Goal: Task Accomplishment & Management: Manage account settings

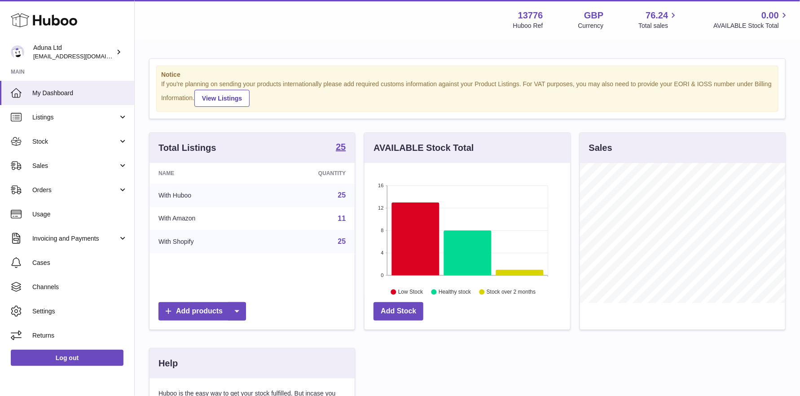
scroll to position [140, 206]
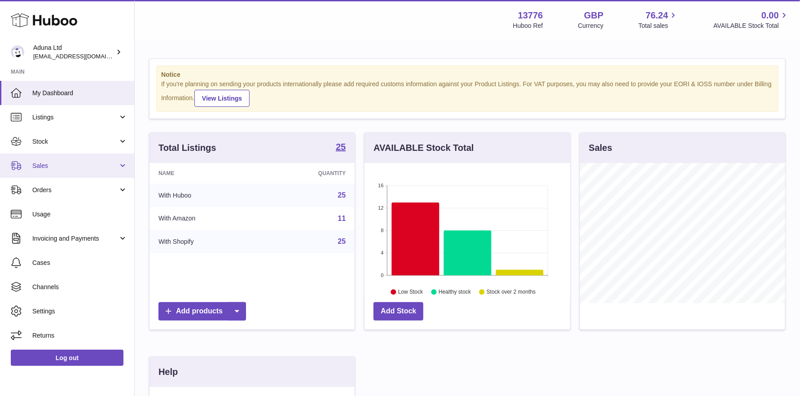
click at [95, 170] on link "Sales" at bounding box center [67, 166] width 134 height 24
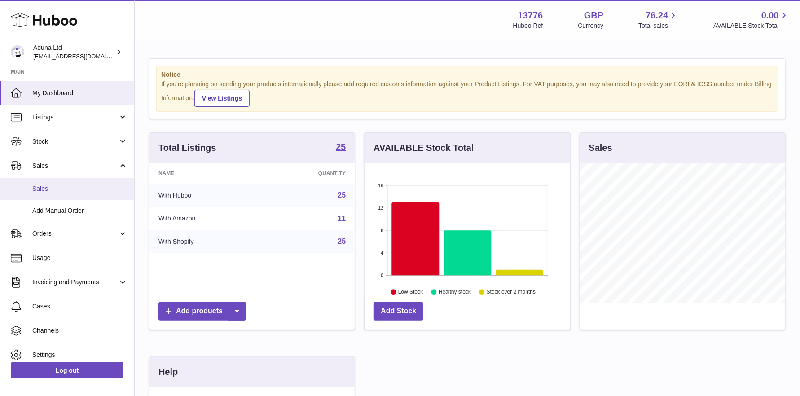
click at [59, 186] on span "Sales" at bounding box center [79, 189] width 95 height 9
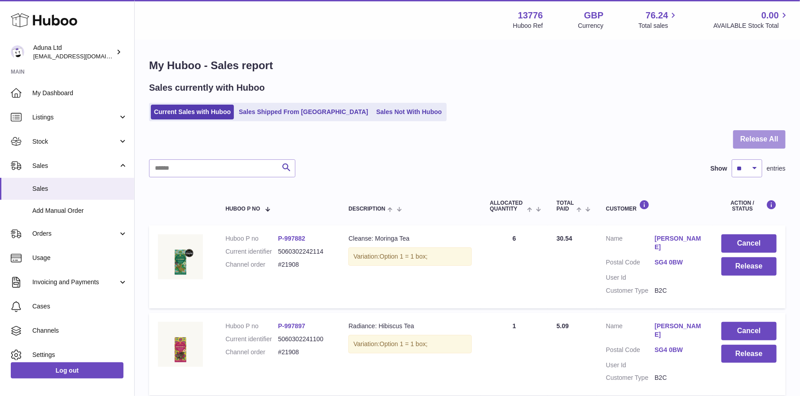
click at [752, 143] on button "Release All" at bounding box center [759, 139] width 53 height 18
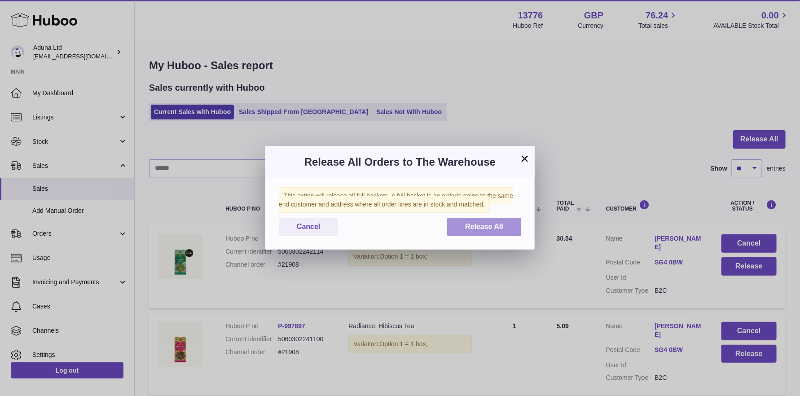
click at [456, 229] on button "Release All" at bounding box center [484, 227] width 74 height 18
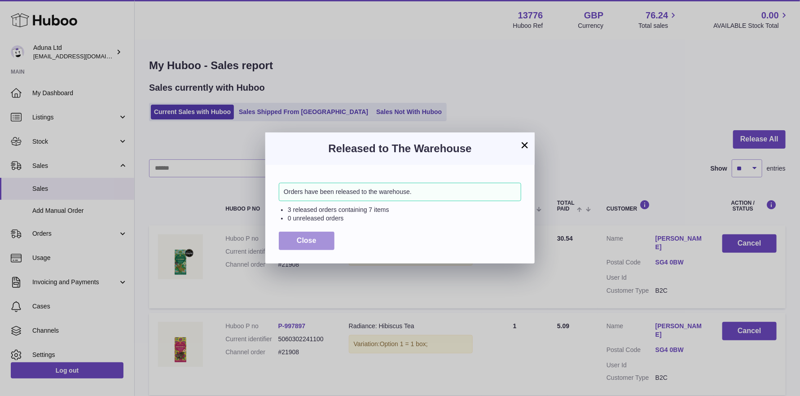
click at [298, 246] on button "Close" at bounding box center [307, 241] width 56 height 18
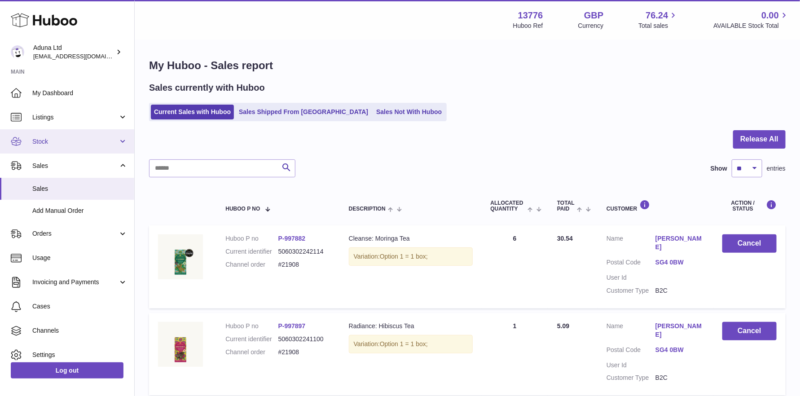
click at [72, 143] on span "Stock" at bounding box center [75, 141] width 86 height 9
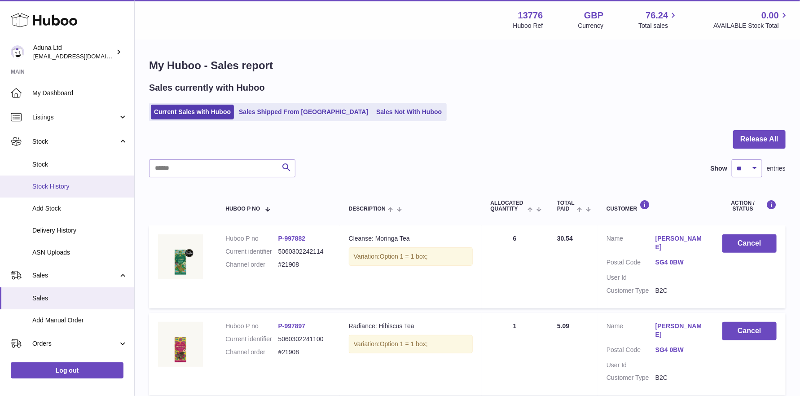
click at [57, 186] on span "Stock History" at bounding box center [79, 186] width 95 height 9
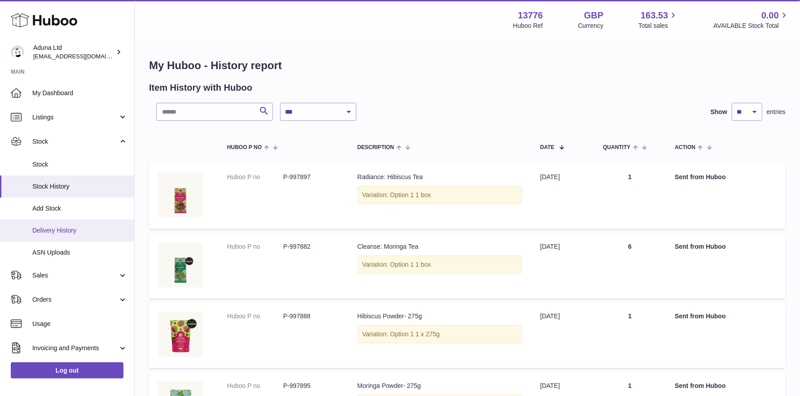
click at [67, 231] on span "Delivery History" at bounding box center [79, 230] width 95 height 9
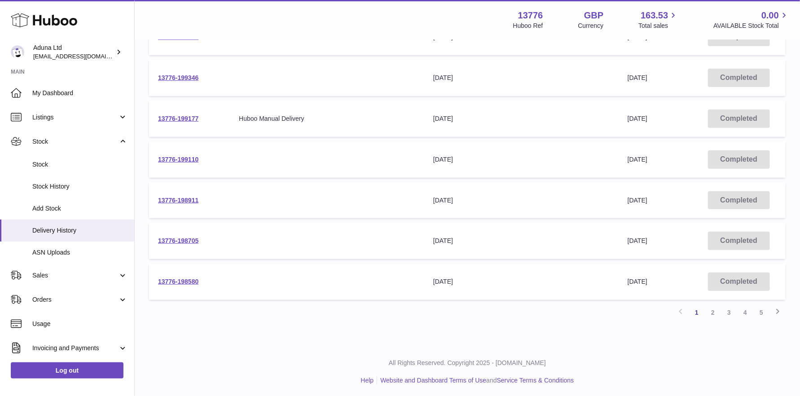
scroll to position [282, 0]
click at [55, 270] on link "Sales" at bounding box center [67, 275] width 134 height 24
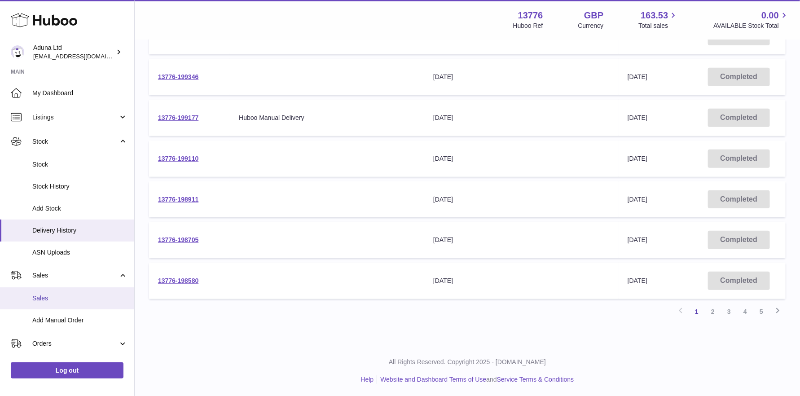
click at [53, 297] on span "Sales" at bounding box center [79, 298] width 95 height 9
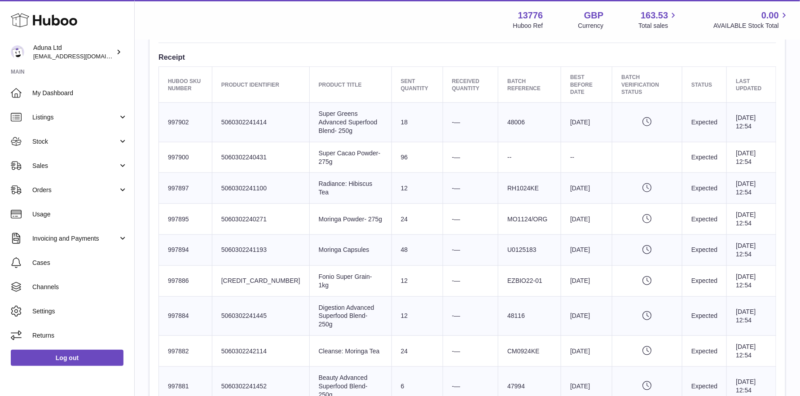
scroll to position [359, 0]
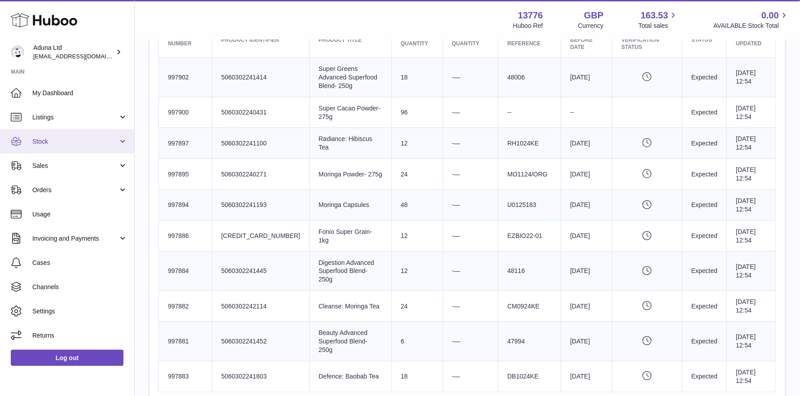
click at [93, 150] on link "Stock" at bounding box center [67, 141] width 134 height 24
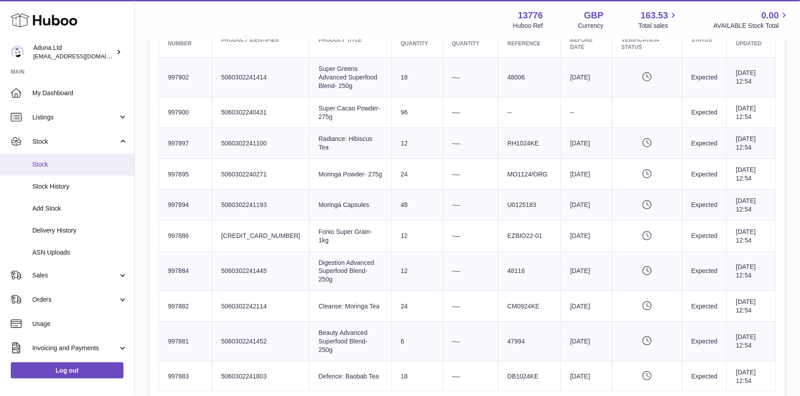
click at [76, 161] on span "Stock" at bounding box center [79, 164] width 95 height 9
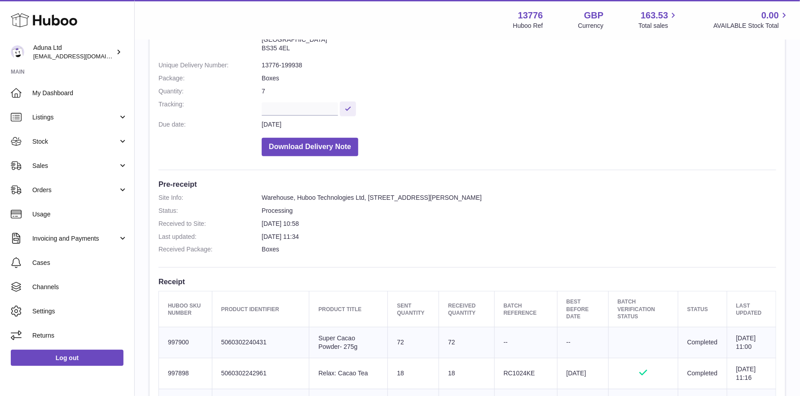
scroll to position [90, 0]
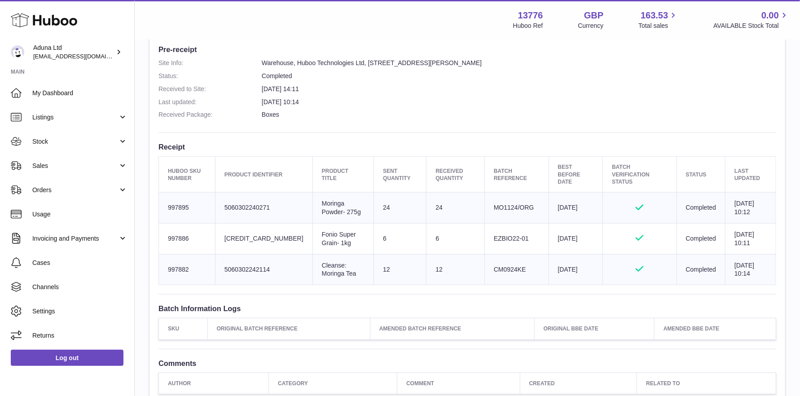
scroll to position [135, 0]
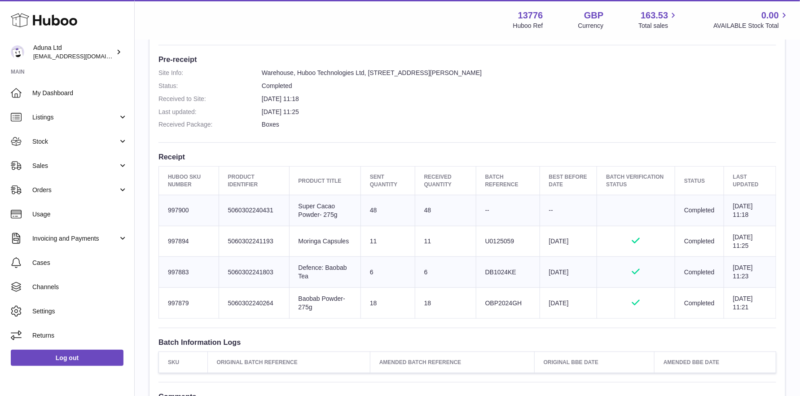
scroll to position [225, 0]
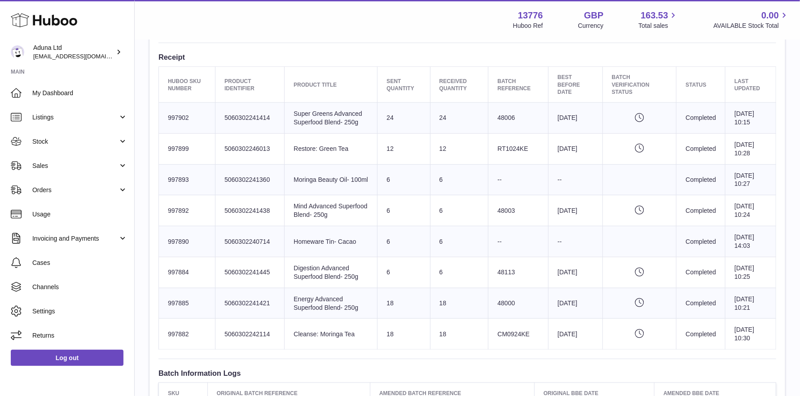
scroll to position [135, 0]
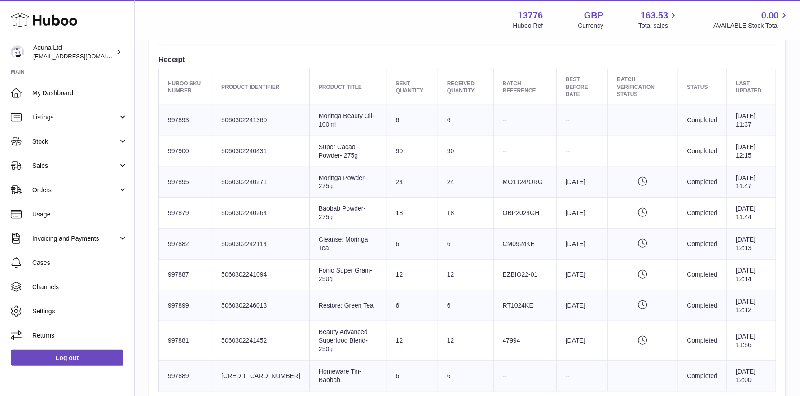
scroll to position [225, 0]
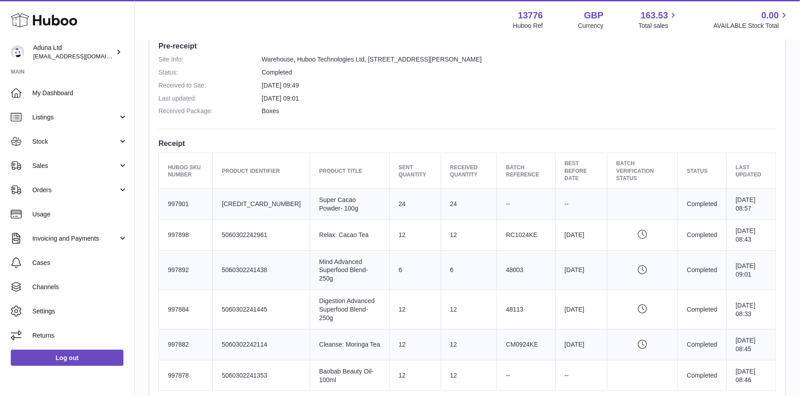
scroll to position [180, 0]
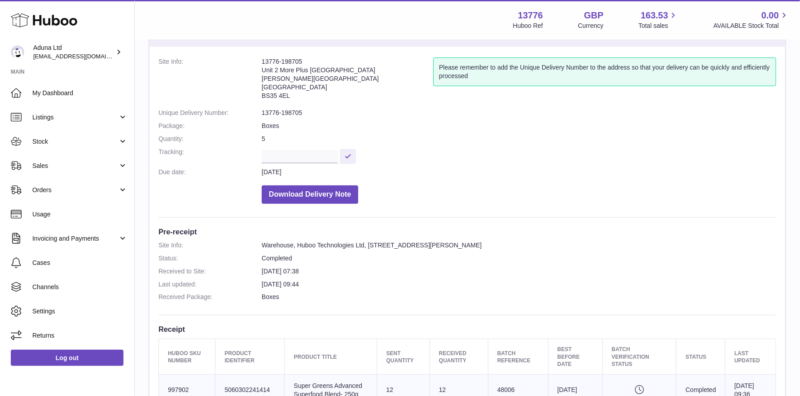
scroll to position [135, 0]
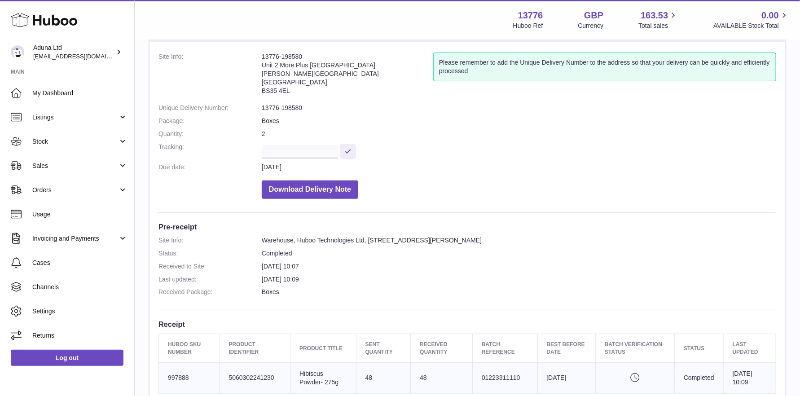
scroll to position [135, 0]
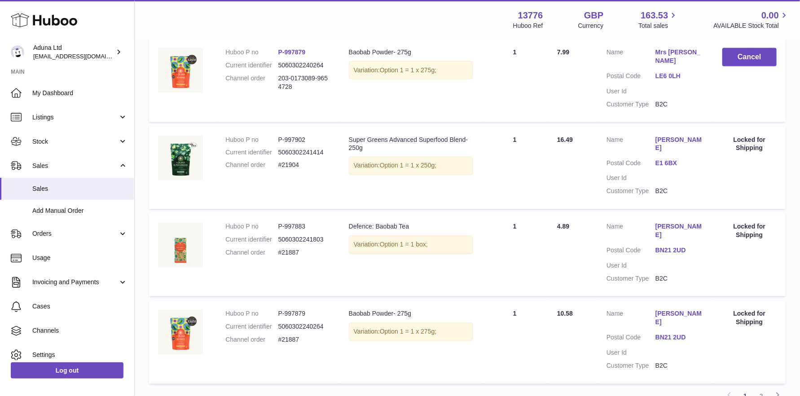
scroll to position [753, 0]
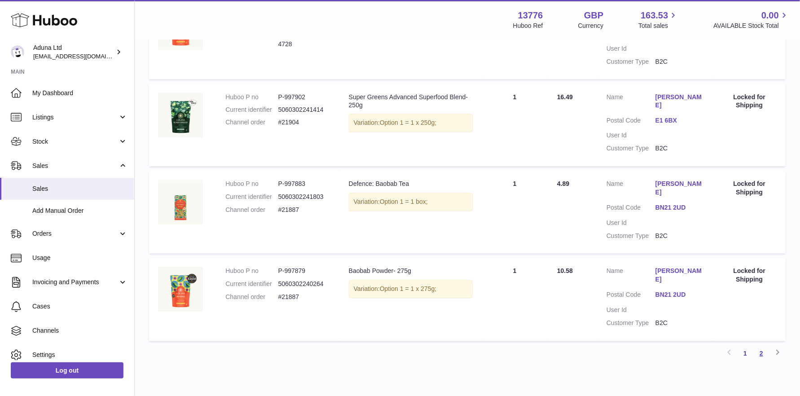
click at [763, 346] on link "2" at bounding box center [762, 354] width 16 height 16
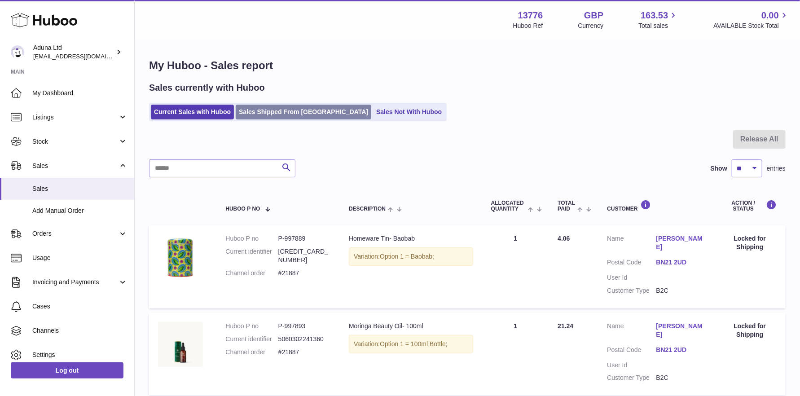
click at [290, 109] on link "Sales Shipped From [GEOGRAPHIC_DATA]" at bounding box center [304, 112] width 136 height 15
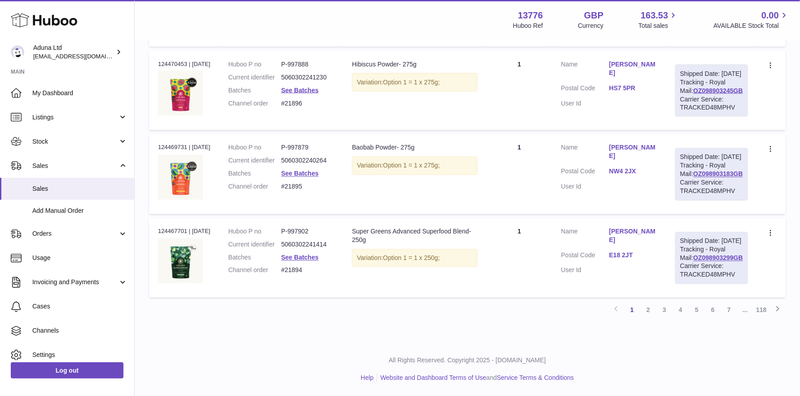
scroll to position [914, 0]
click at [647, 308] on link "2" at bounding box center [648, 310] width 16 height 16
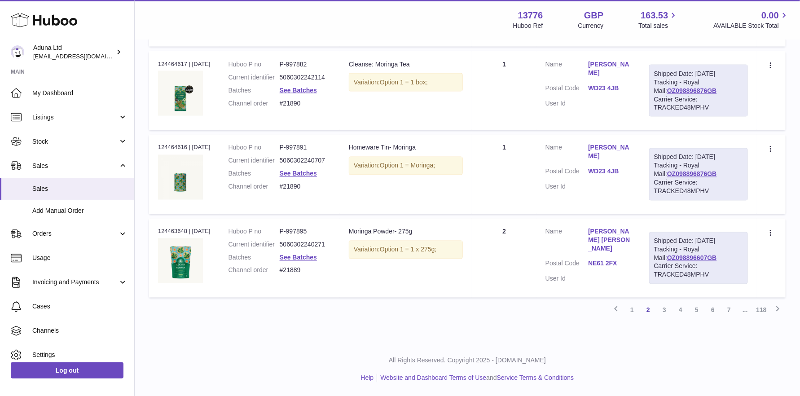
scroll to position [804, 0]
click at [666, 318] on link "3" at bounding box center [665, 310] width 16 height 16
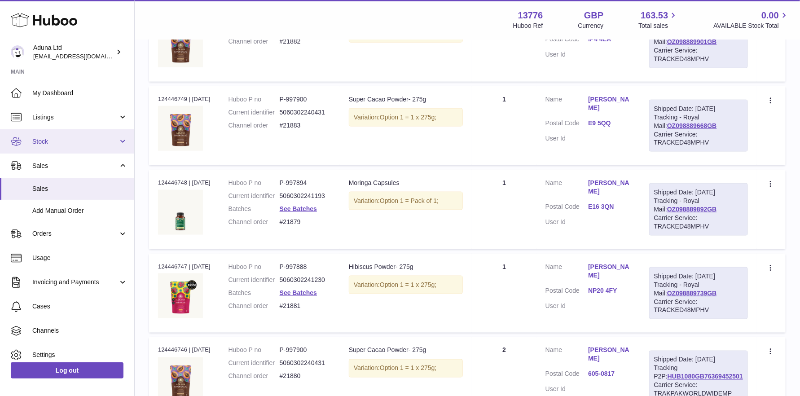
scroll to position [534, 0]
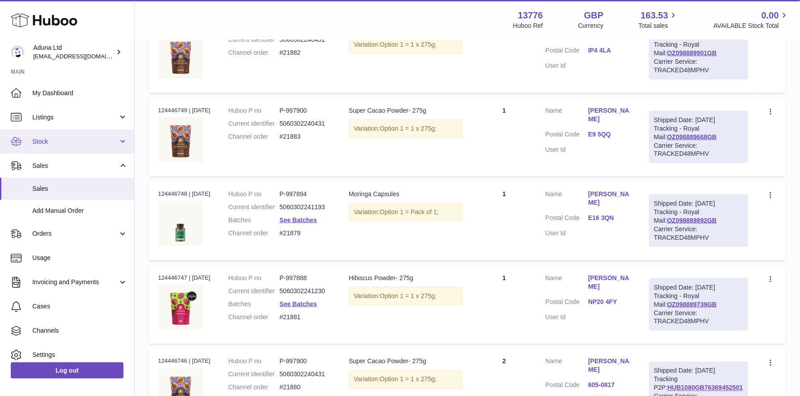
click at [57, 147] on link "Stock" at bounding box center [67, 141] width 134 height 24
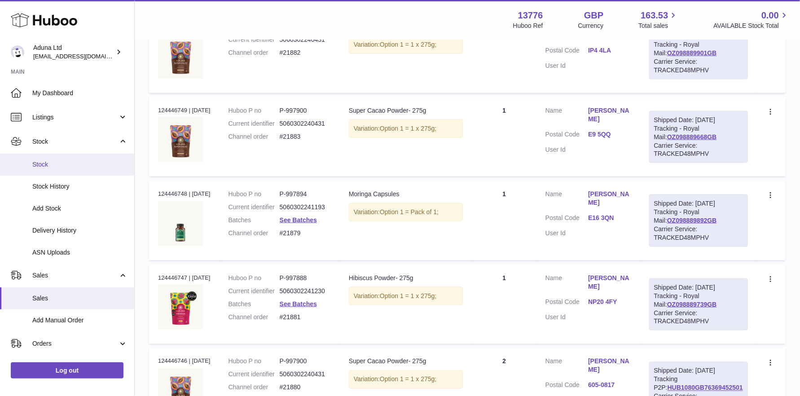
click at [52, 161] on span "Stock" at bounding box center [79, 164] width 95 height 9
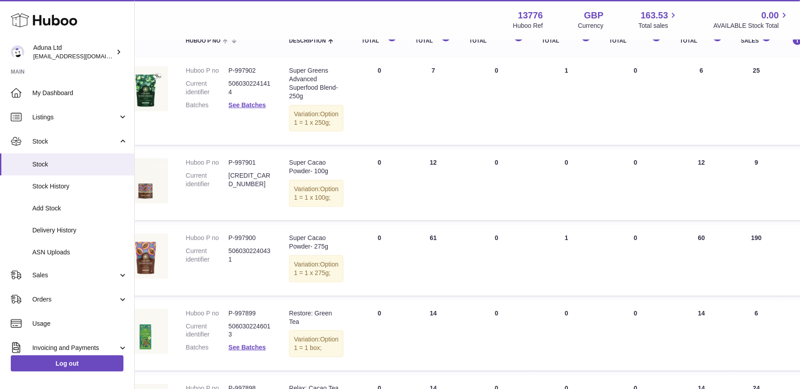
scroll to position [0, 35]
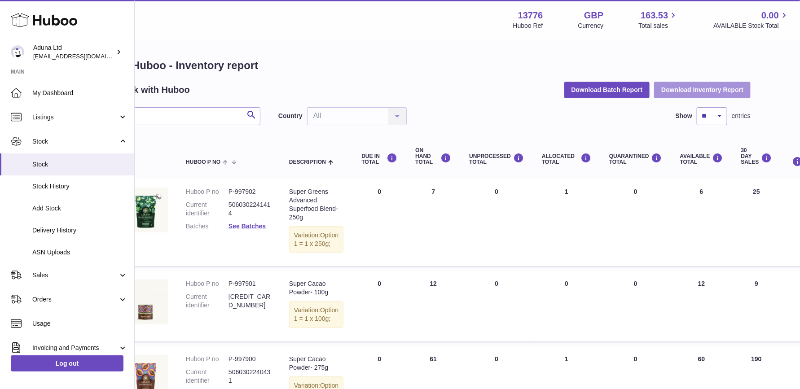
click at [694, 88] on button "Download Inventory Report" at bounding box center [702, 90] width 97 height 16
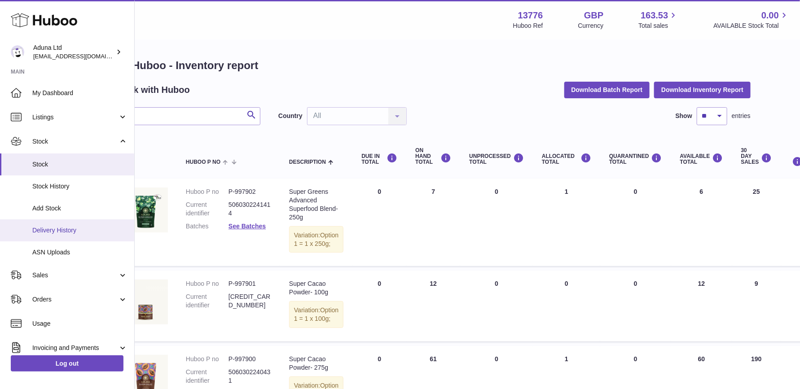
click at [66, 229] on span "Delivery History" at bounding box center [79, 230] width 95 height 9
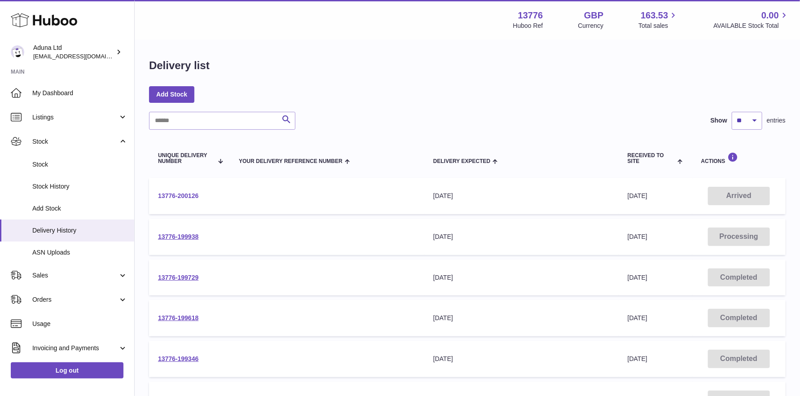
click at [165, 194] on link "13776-200126" at bounding box center [178, 195] width 40 height 7
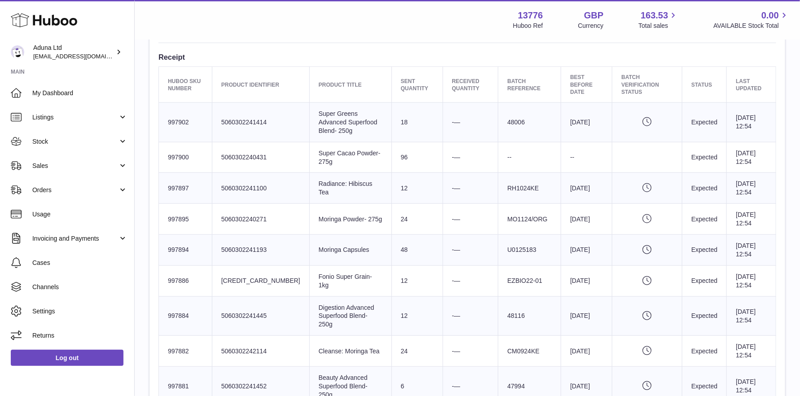
scroll to position [359, 0]
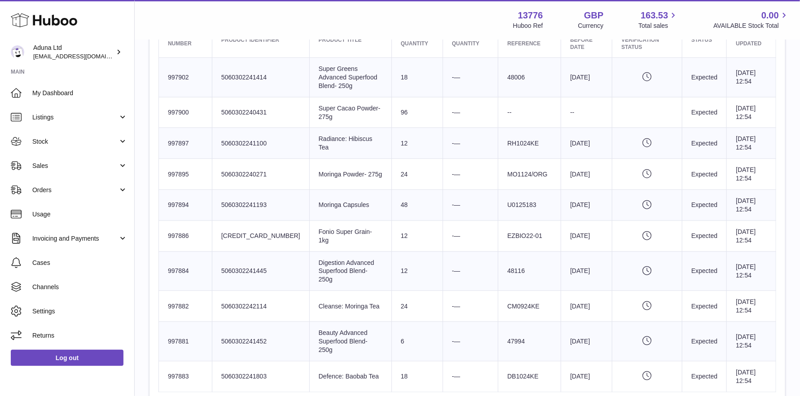
click at [635, 72] on icon "Pending verification" at bounding box center [648, 76] width 52 height 9
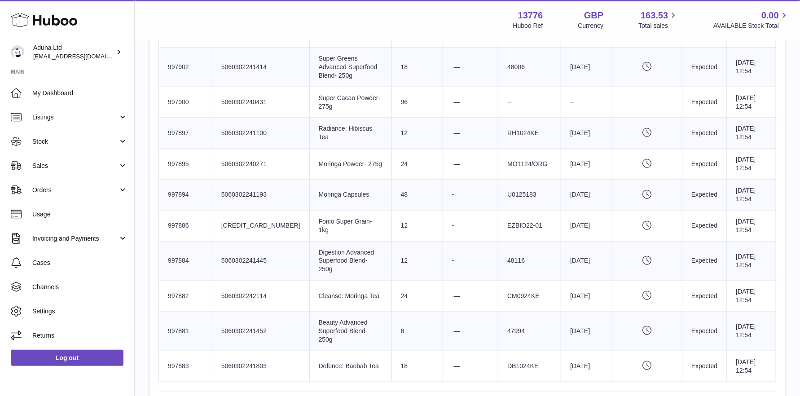
scroll to position [325, 0]
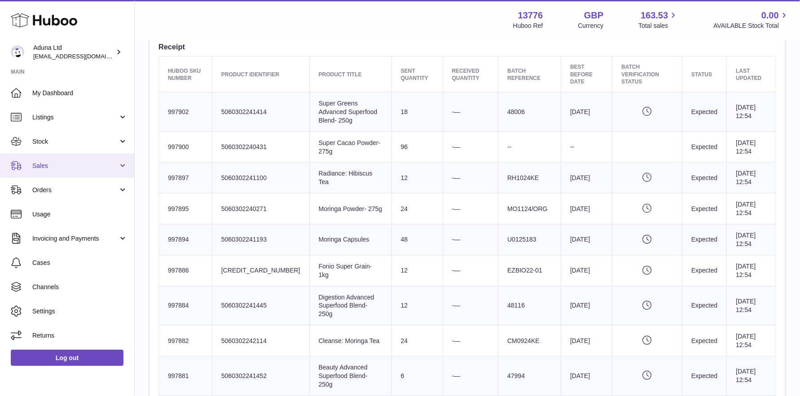
click at [75, 174] on link "Sales" at bounding box center [67, 166] width 134 height 24
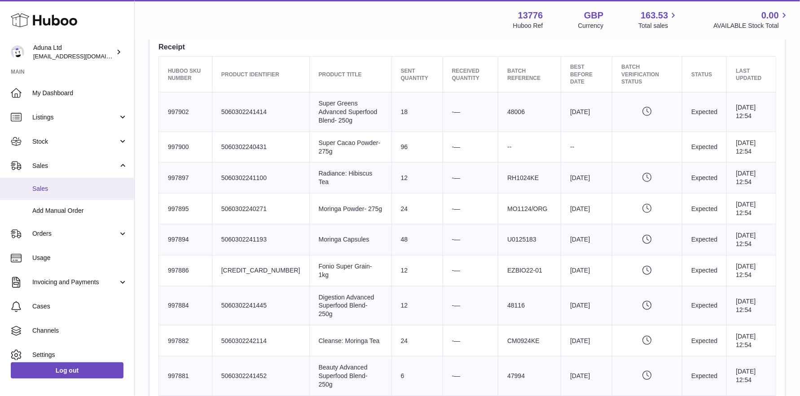
click at [42, 192] on span "Sales" at bounding box center [79, 189] width 95 height 9
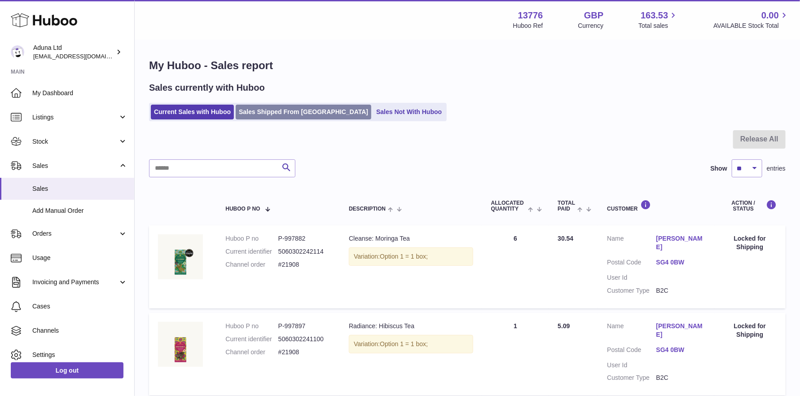
click at [271, 113] on link "Sales Shipped From [GEOGRAPHIC_DATA]" at bounding box center [304, 112] width 136 height 15
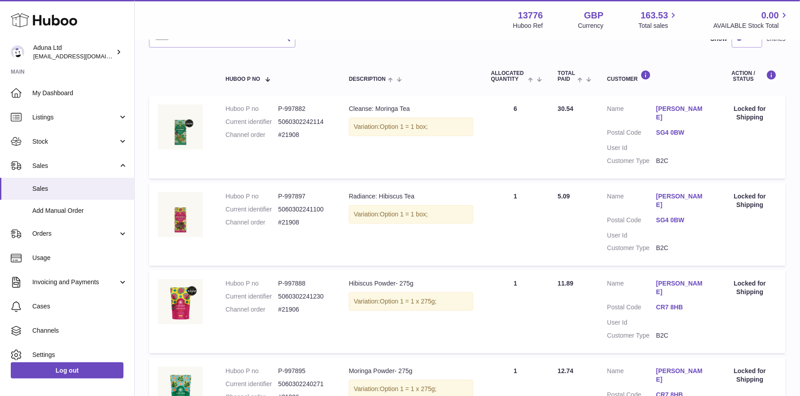
scroll to position [180, 0]
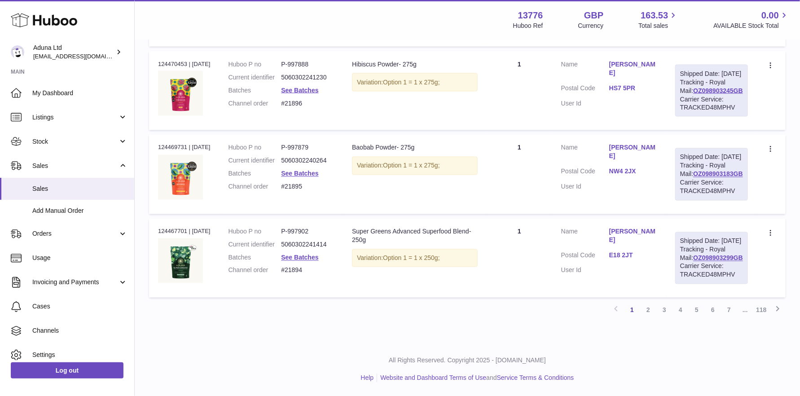
scroll to position [914, 0]
click at [648, 311] on link "2" at bounding box center [648, 310] width 16 height 16
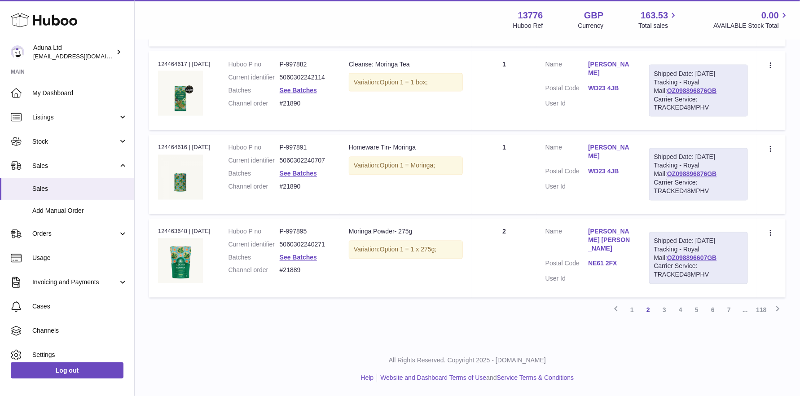
scroll to position [829, 0]
click at [664, 308] on link "3" at bounding box center [665, 310] width 16 height 16
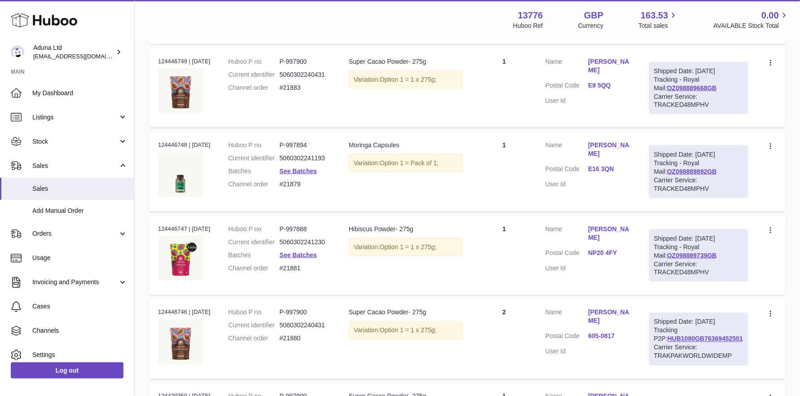
scroll to position [624, 0]
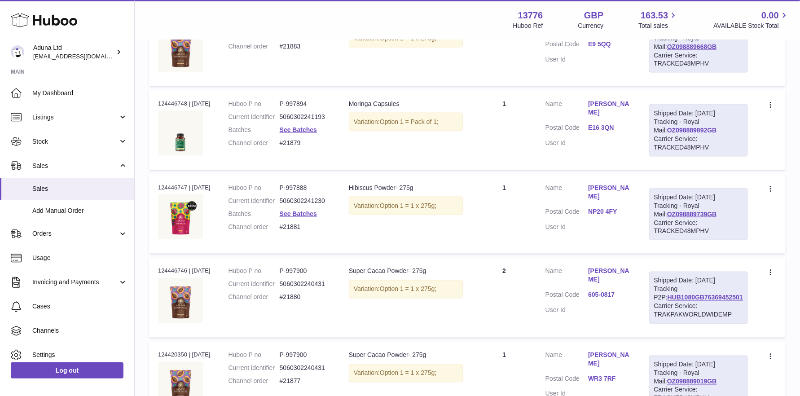
click at [682, 134] on link "OZ098889892GB" at bounding box center [692, 130] width 50 height 7
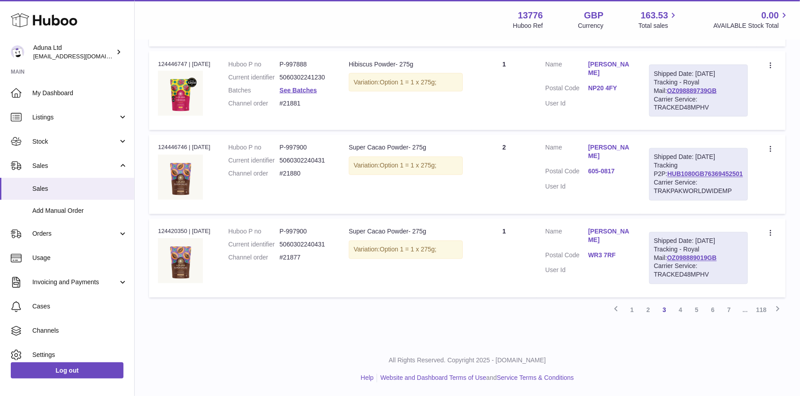
scroll to position [829, 0]
click at [648, 311] on link "2" at bounding box center [648, 310] width 16 height 16
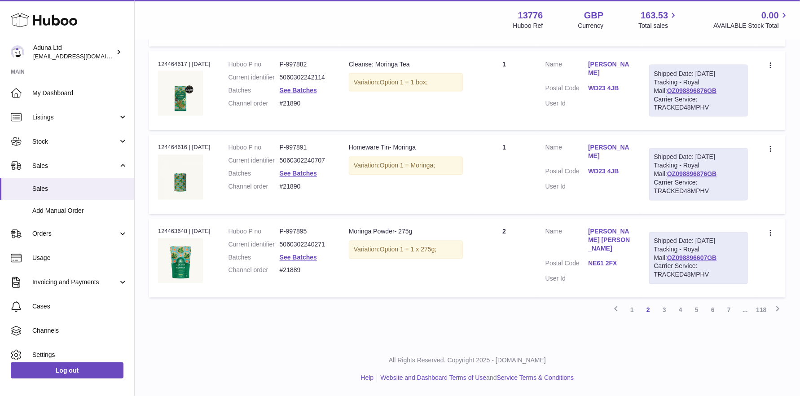
scroll to position [829, 0]
click at [630, 308] on link "1" at bounding box center [632, 310] width 16 height 16
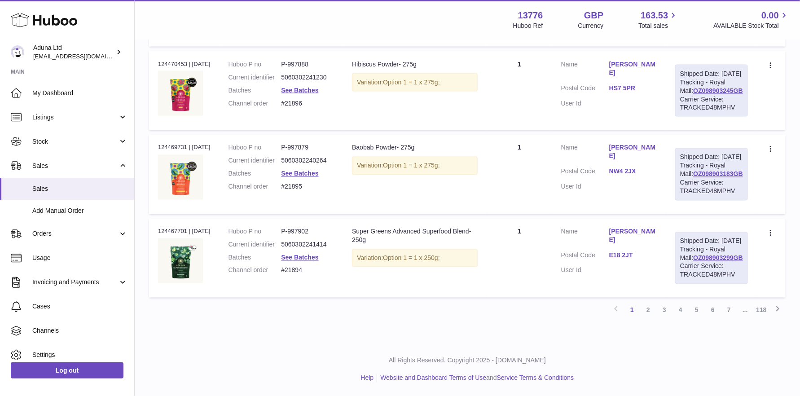
scroll to position [898, 0]
click at [651, 318] on link "2" at bounding box center [648, 310] width 16 height 16
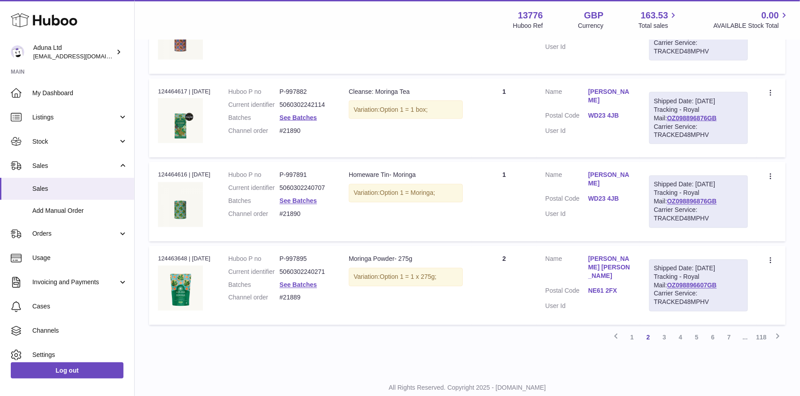
scroll to position [829, 0]
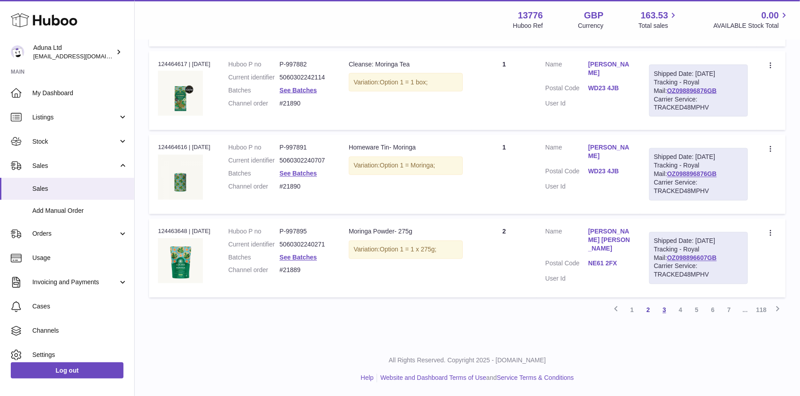
click at [661, 312] on link "3" at bounding box center [665, 310] width 16 height 16
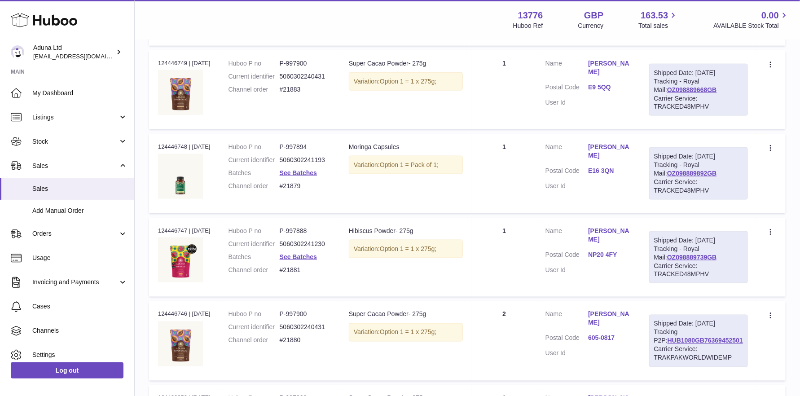
scroll to position [714, 0]
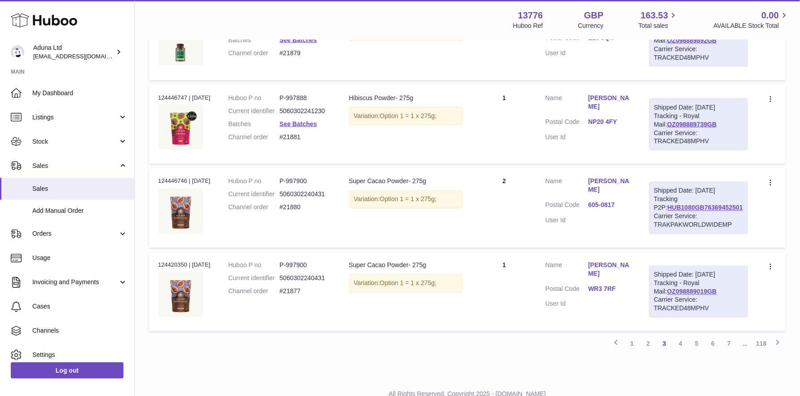
click at [771, 21] on icon at bounding box center [772, 16] width 10 height 9
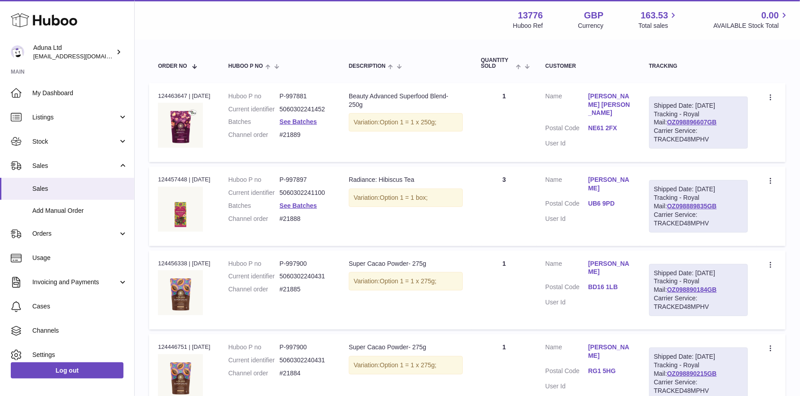
scroll to position [0, 0]
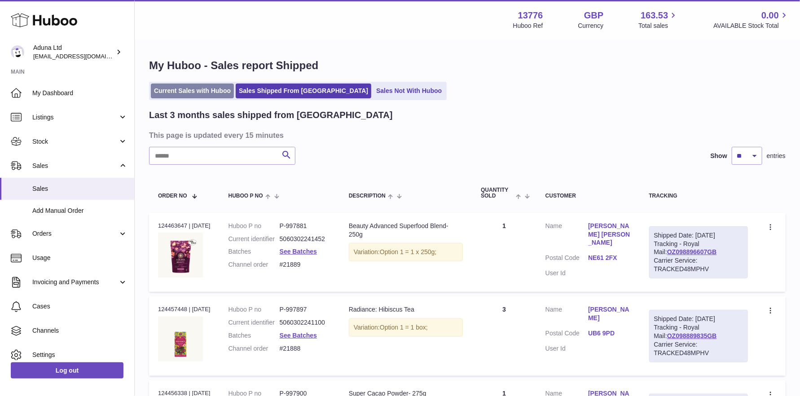
click at [204, 90] on link "Current Sales with Huboo" at bounding box center [192, 91] width 83 height 15
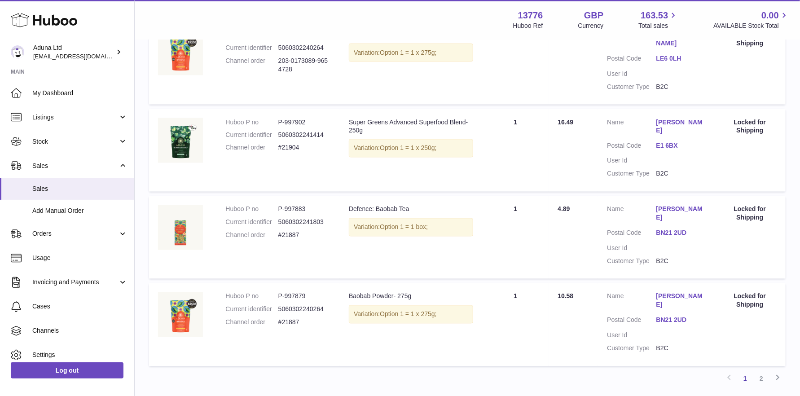
scroll to position [736, 0]
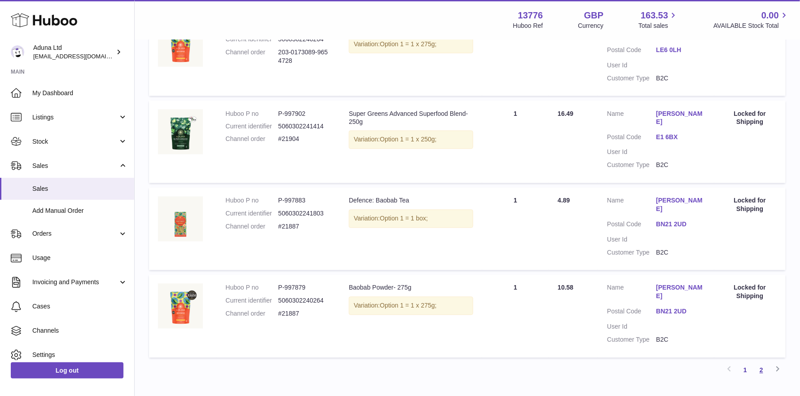
click at [762, 362] on link "2" at bounding box center [762, 370] width 16 height 16
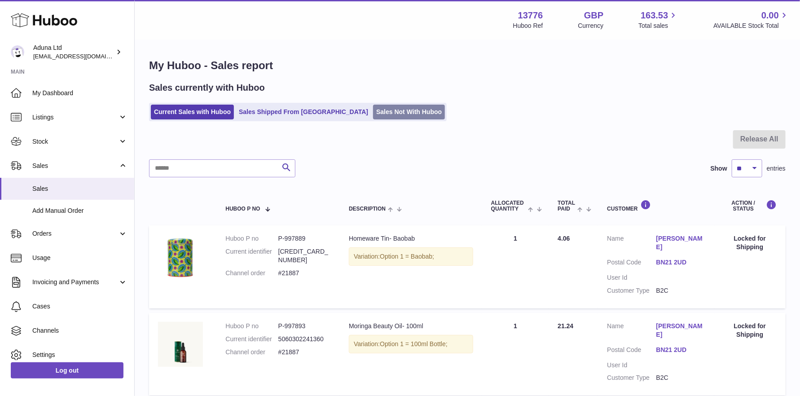
click at [379, 114] on link "Sales Not With Huboo" at bounding box center [409, 112] width 72 height 15
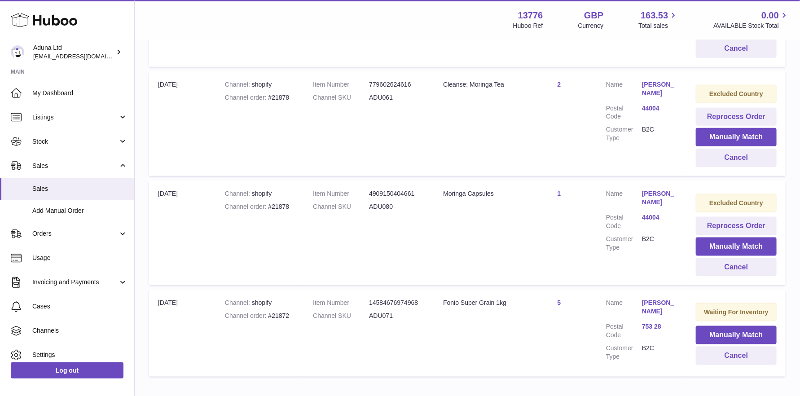
scroll to position [514, 0]
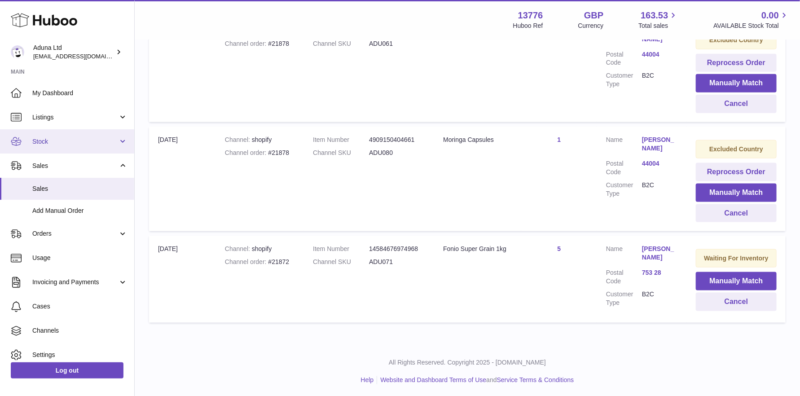
click at [67, 138] on span "Stock" at bounding box center [75, 141] width 86 height 9
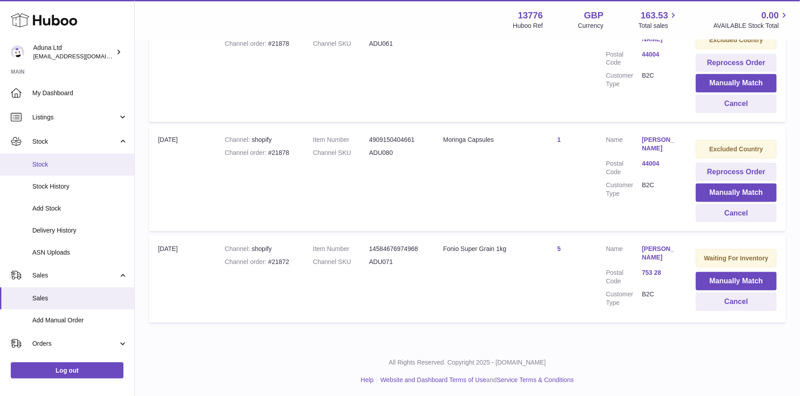
click at [51, 163] on span "Stock" at bounding box center [79, 164] width 95 height 9
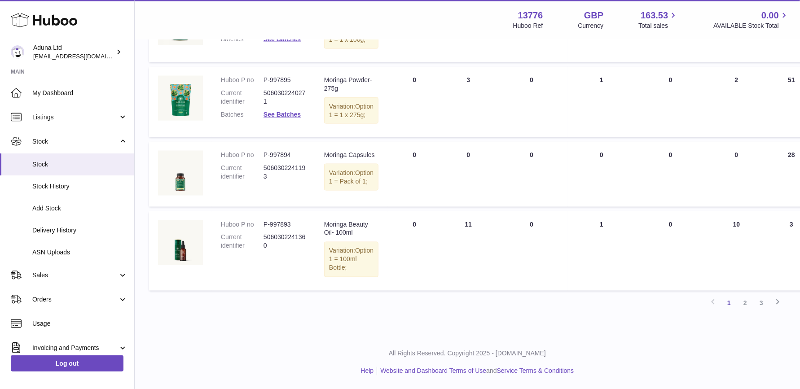
scroll to position [742, 0]
click at [744, 301] on link "2" at bounding box center [745, 303] width 16 height 16
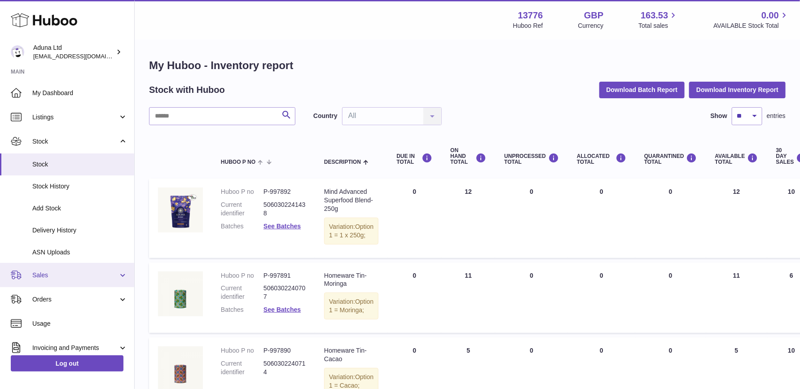
click at [61, 269] on link "Sales" at bounding box center [67, 275] width 134 height 24
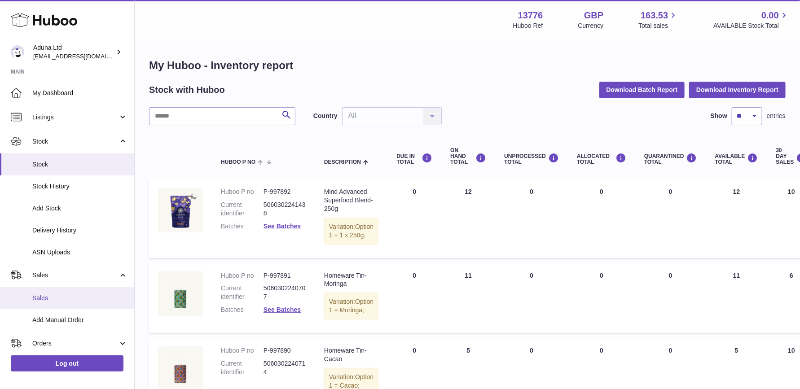
click at [62, 296] on span "Sales" at bounding box center [79, 298] width 95 height 9
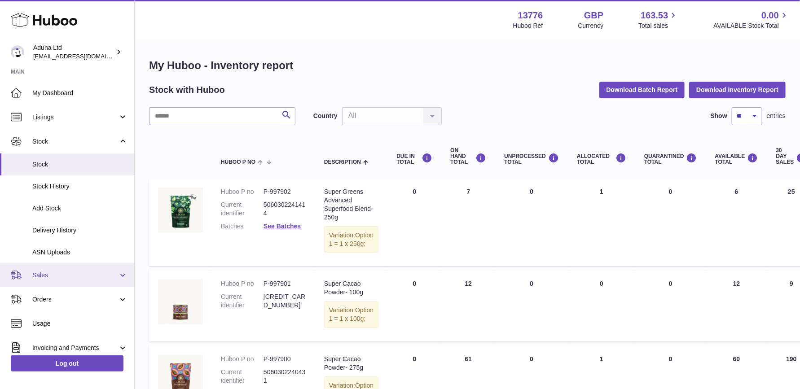
click at [88, 278] on span "Sales" at bounding box center [75, 275] width 86 height 9
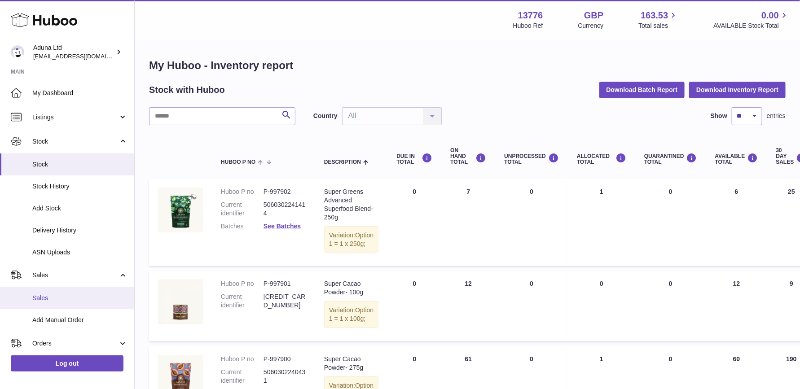
click at [72, 299] on span "Sales" at bounding box center [79, 298] width 95 height 9
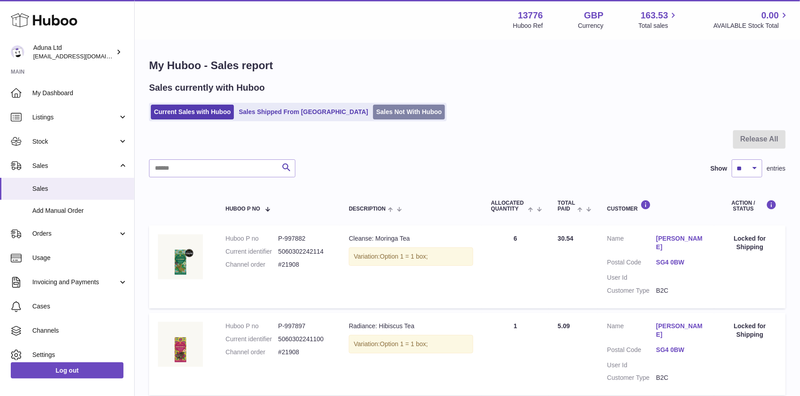
click at [373, 112] on link "Sales Not With Huboo" at bounding box center [409, 112] width 72 height 15
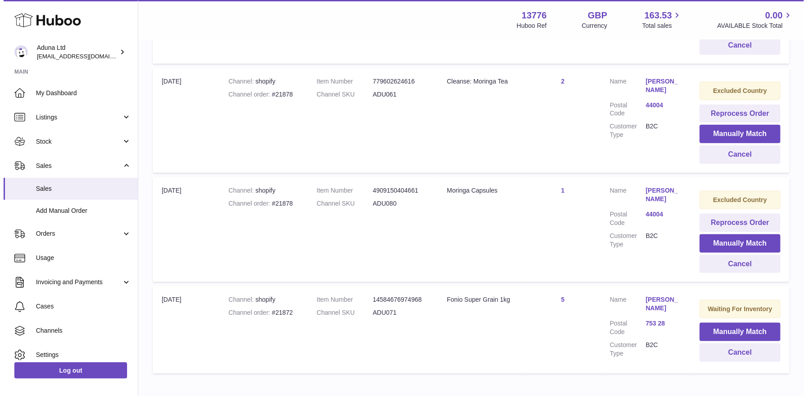
scroll to position [449, 0]
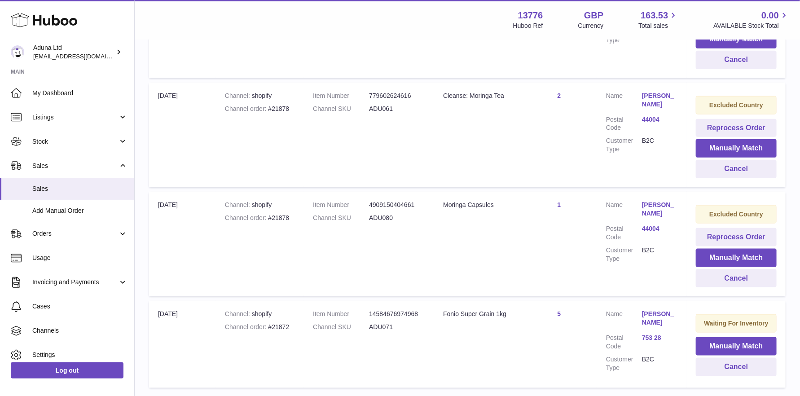
click at [663, 204] on link "[PERSON_NAME]" at bounding box center [660, 209] width 36 height 17
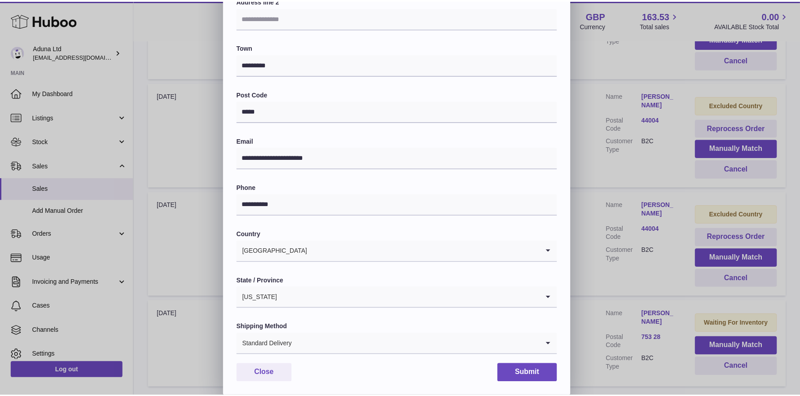
scroll to position [144, 0]
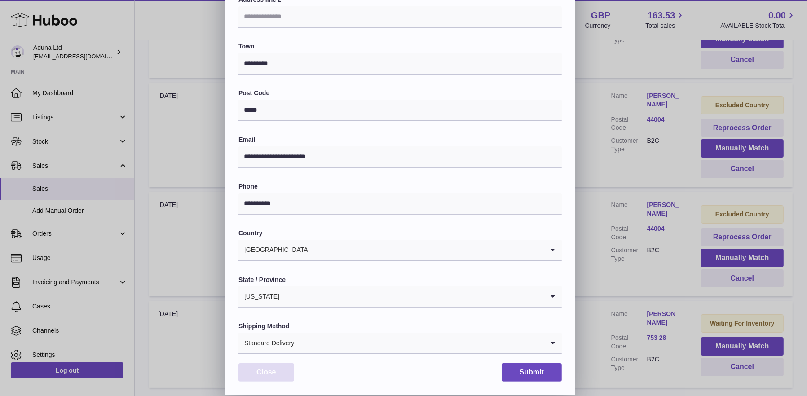
click at [273, 378] on button "Close" at bounding box center [266, 372] width 56 height 18
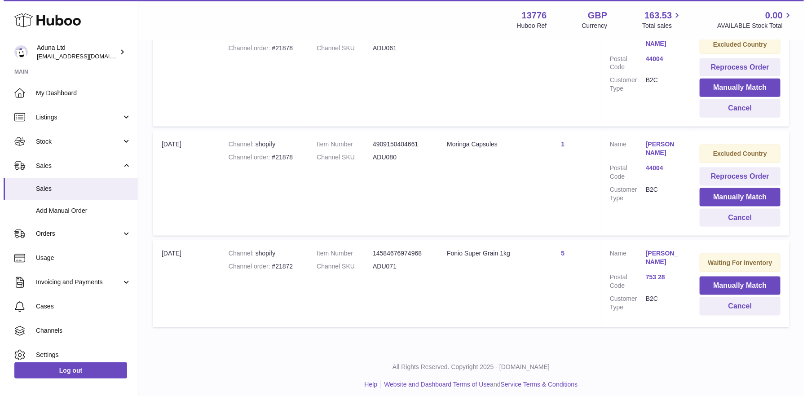
scroll to position [514, 0]
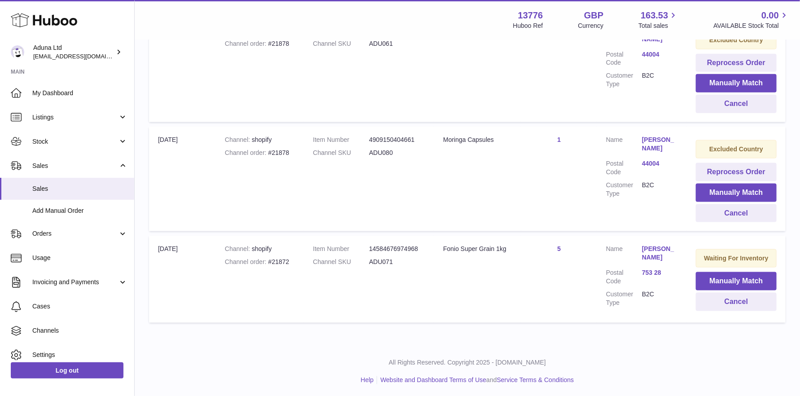
click at [648, 270] on link "753 28" at bounding box center [660, 273] width 36 height 9
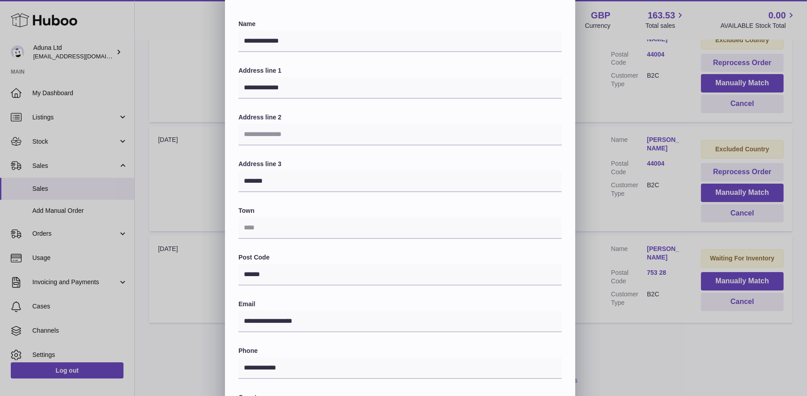
scroll to position [0, 0]
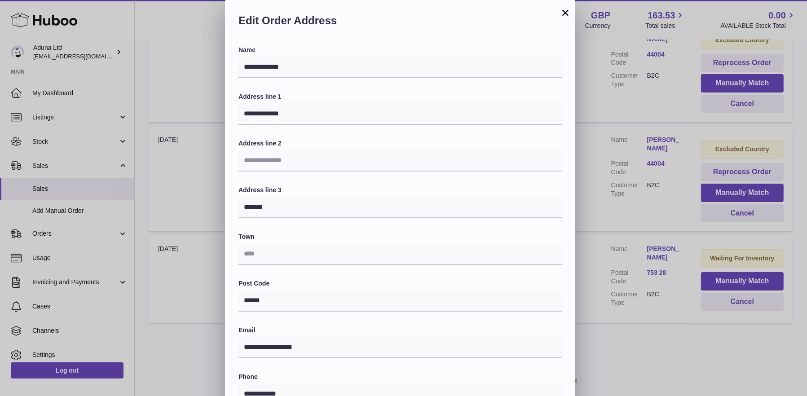
click at [562, 15] on button "×" at bounding box center [565, 12] width 11 height 11
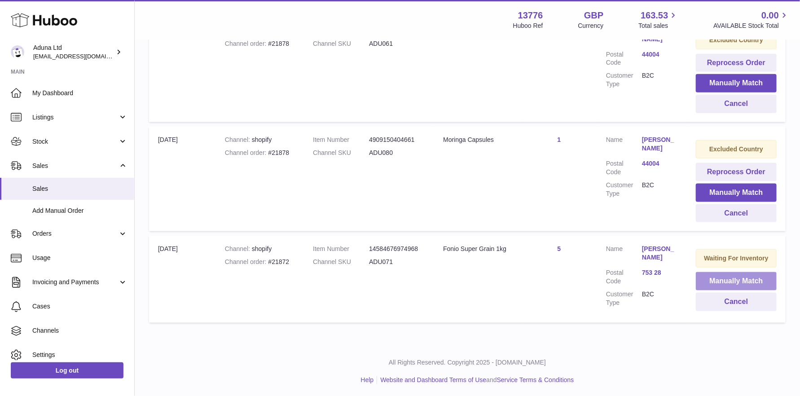
click at [704, 273] on button "Manually Match" at bounding box center [736, 281] width 81 height 18
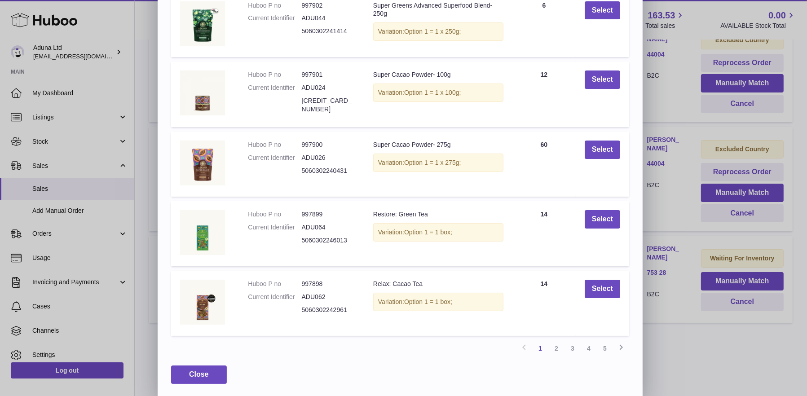
scroll to position [115, 0]
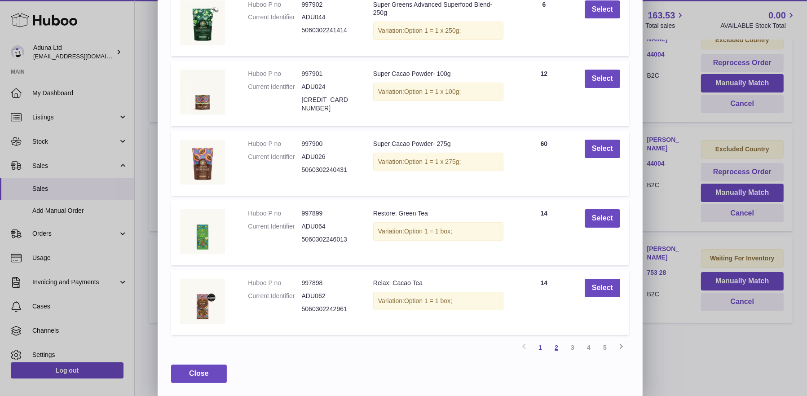
click at [557, 345] on link "2" at bounding box center [556, 348] width 16 height 16
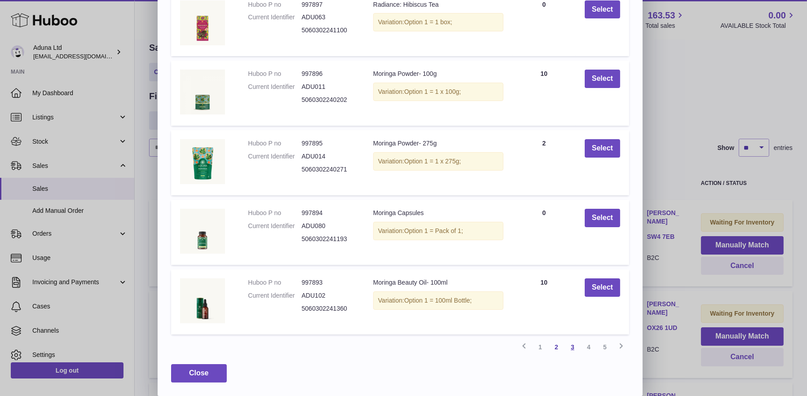
click at [570, 348] on link "3" at bounding box center [572, 347] width 16 height 16
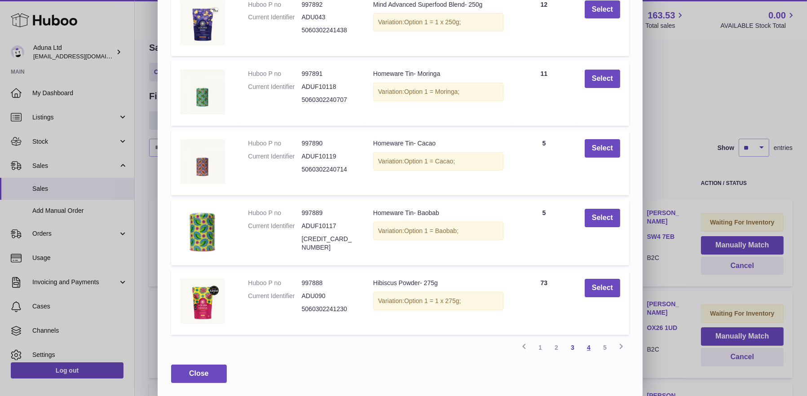
click at [589, 346] on link "4" at bounding box center [589, 348] width 16 height 16
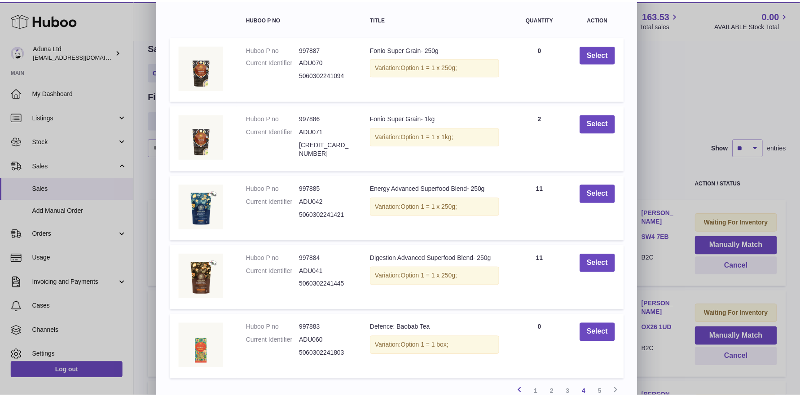
scroll to position [25, 0]
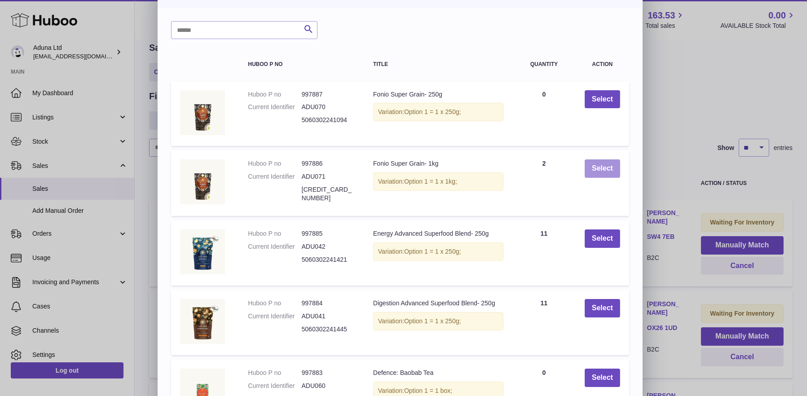
click at [595, 170] on button "Select" at bounding box center [602, 168] width 35 height 18
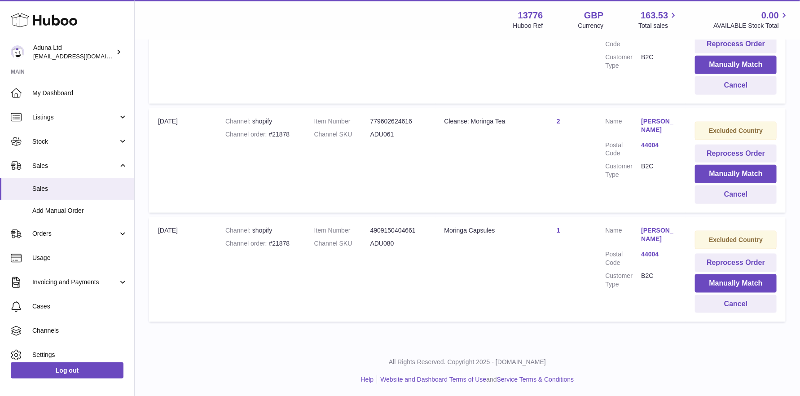
scroll to position [0, 0]
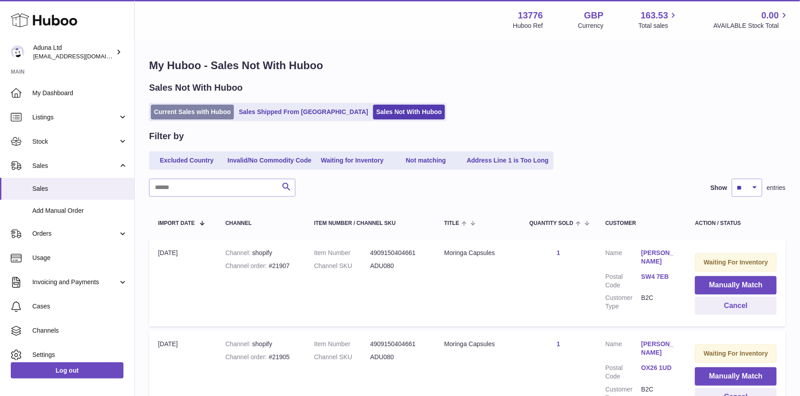
click at [198, 110] on link "Current Sales with Huboo" at bounding box center [192, 112] width 83 height 15
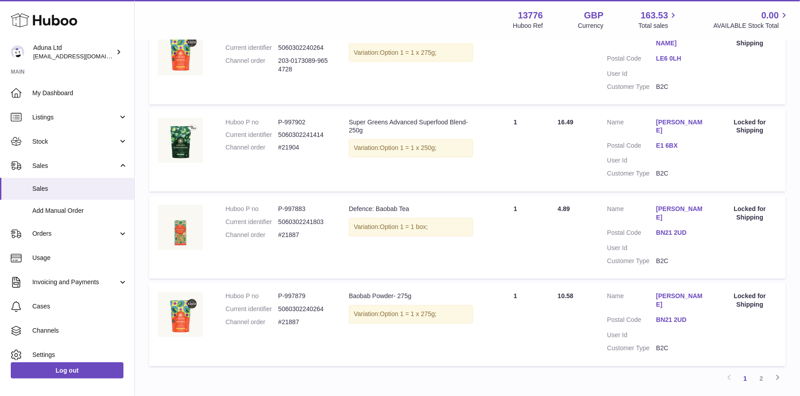
scroll to position [736, 0]
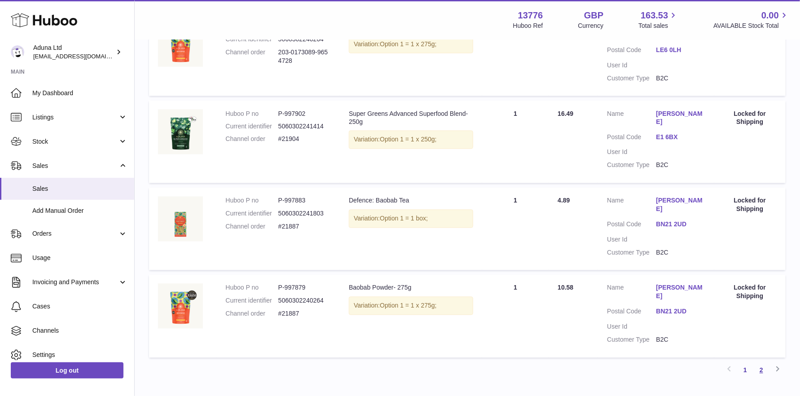
click at [761, 362] on link "2" at bounding box center [762, 370] width 16 height 16
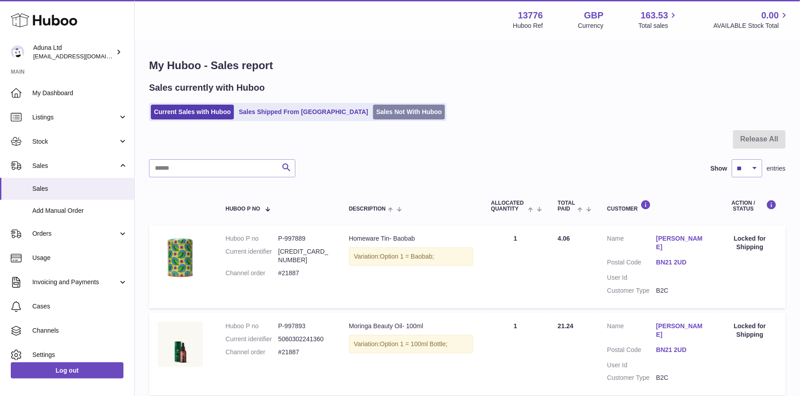
click at [373, 116] on link "Sales Not With Huboo" at bounding box center [409, 112] width 72 height 15
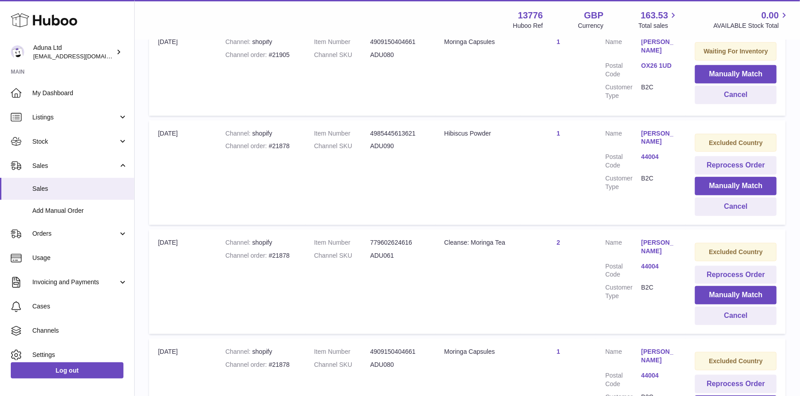
scroll to position [289, 0]
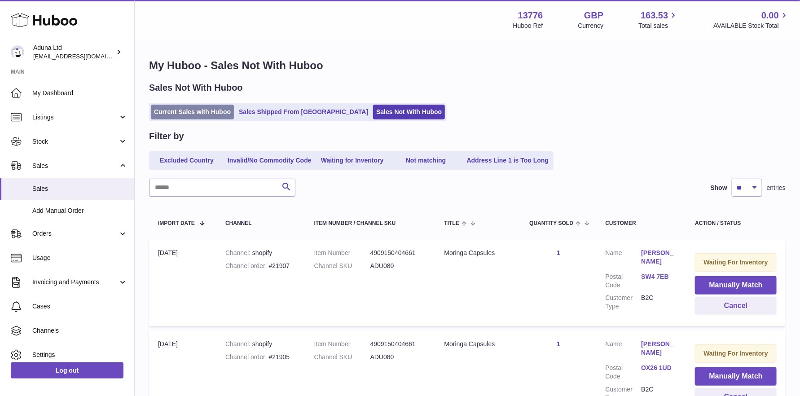
click at [188, 114] on link "Current Sales with Huboo" at bounding box center [192, 112] width 83 height 15
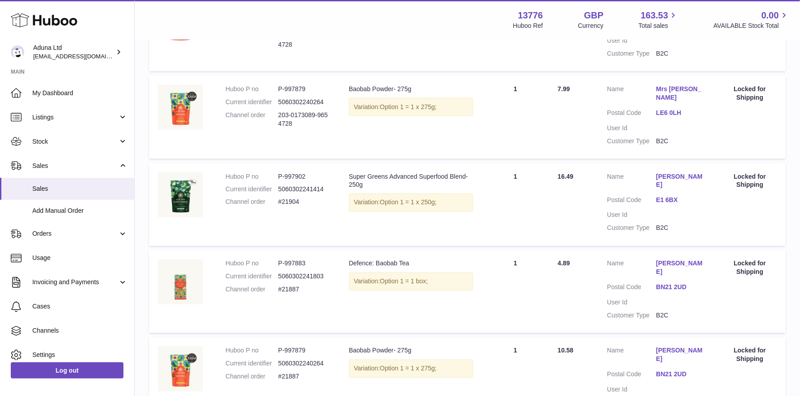
scroll to position [736, 0]
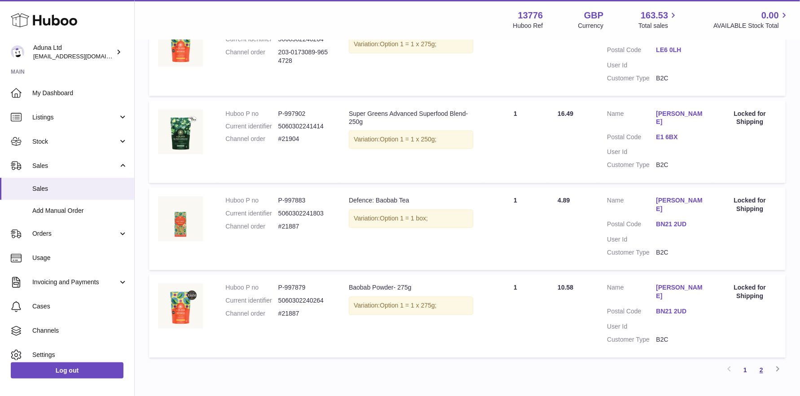
click at [764, 362] on link "2" at bounding box center [762, 370] width 16 height 16
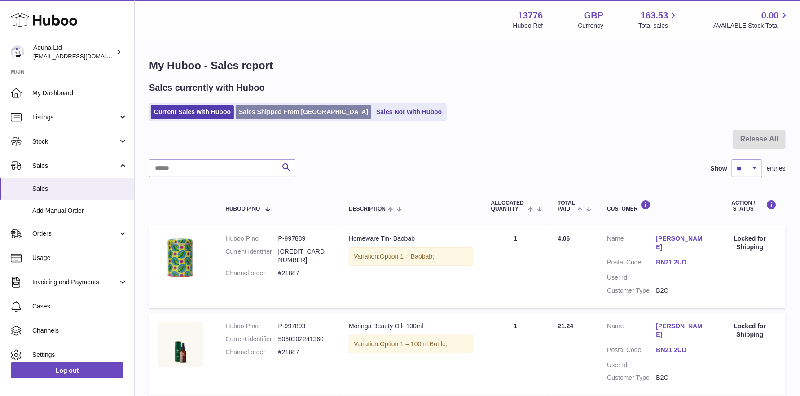
click at [271, 111] on link "Sales Shipped From [GEOGRAPHIC_DATA]" at bounding box center [304, 112] width 136 height 15
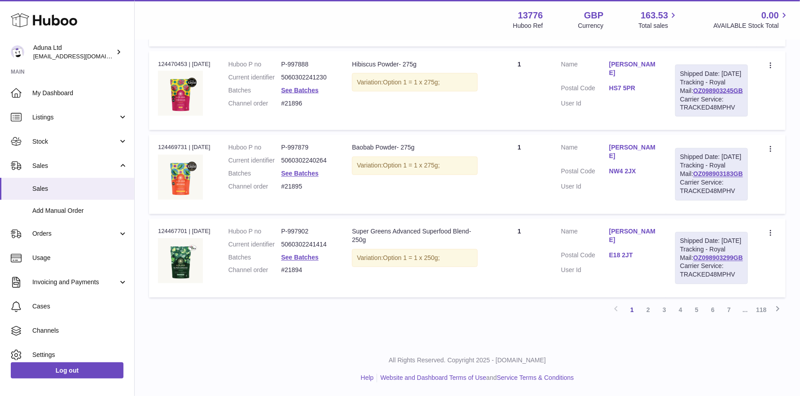
scroll to position [914, 0]
click at [649, 309] on link "2" at bounding box center [648, 310] width 16 height 16
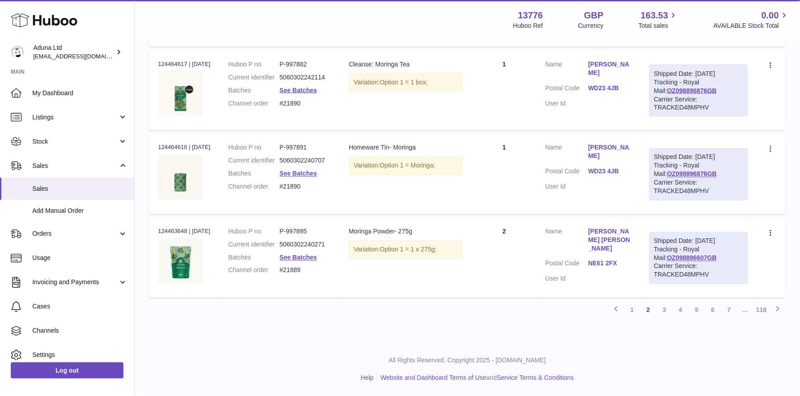
scroll to position [829, 0]
click at [664, 309] on link "3" at bounding box center [665, 310] width 16 height 16
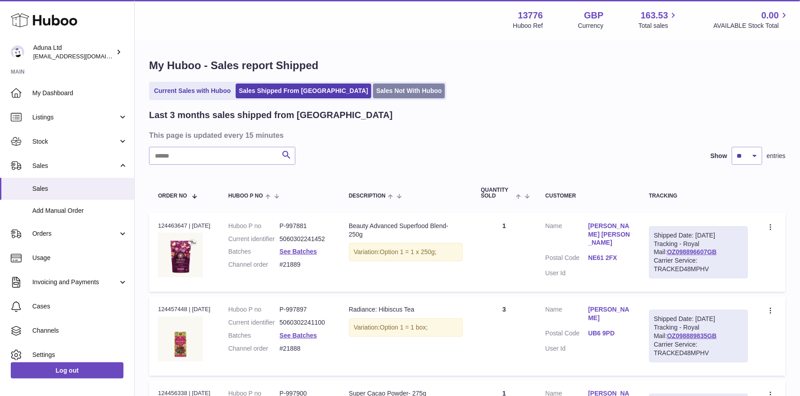
click at [378, 92] on link "Sales Not With Huboo" at bounding box center [409, 91] width 72 height 15
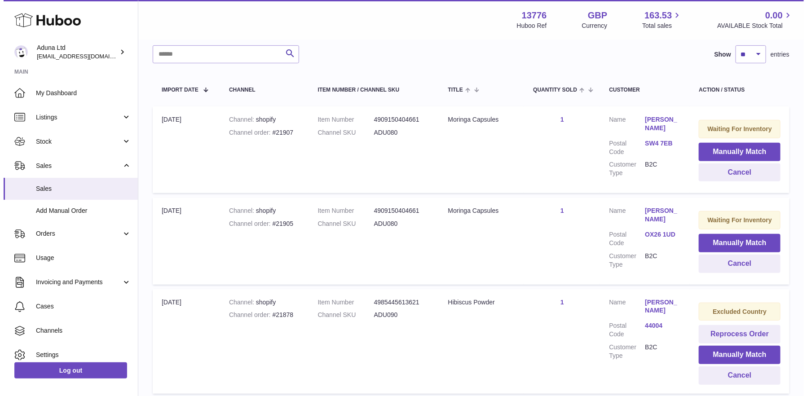
scroll to position [135, 0]
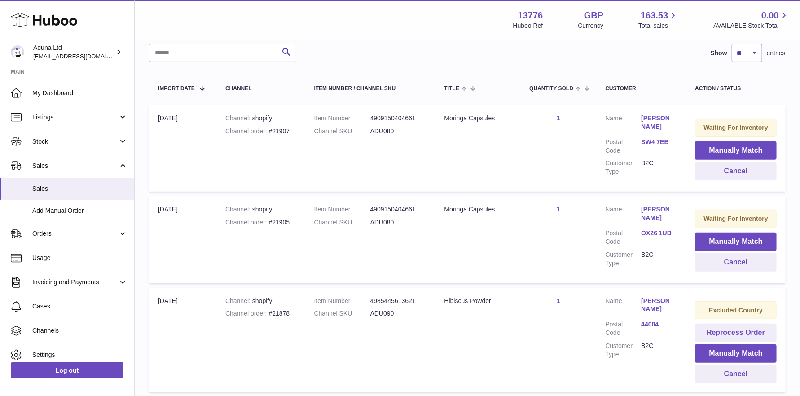
click at [669, 206] on link "[PERSON_NAME]" at bounding box center [659, 213] width 36 height 17
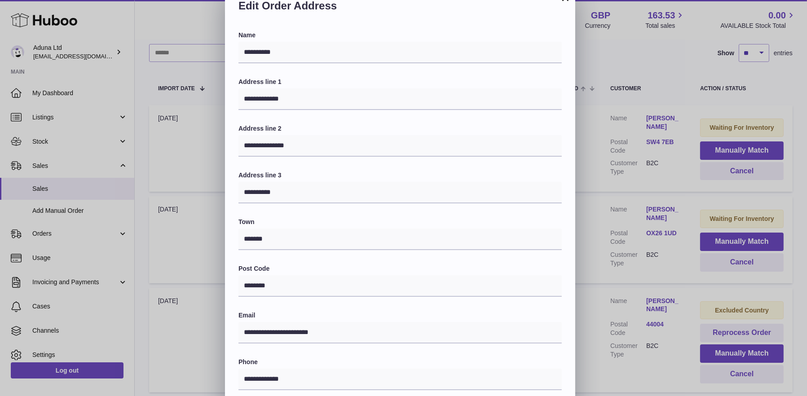
scroll to position [0, 0]
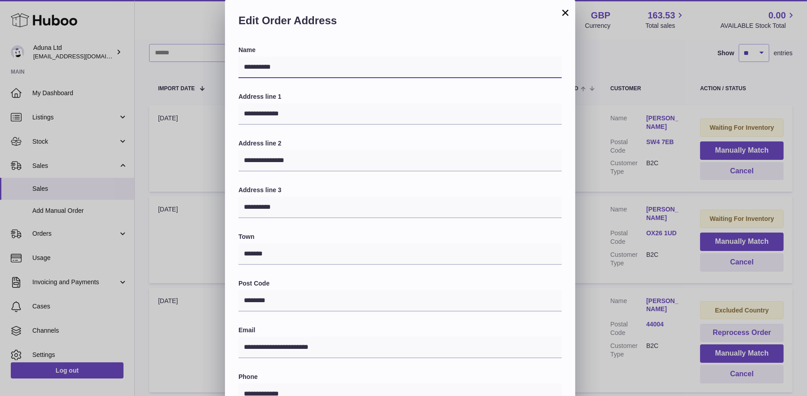
drag, startPoint x: 283, startPoint y: 66, endPoint x: 231, endPoint y: 66, distance: 51.6
click at [231, 66] on div "**********" at bounding box center [400, 292] width 350 height 493
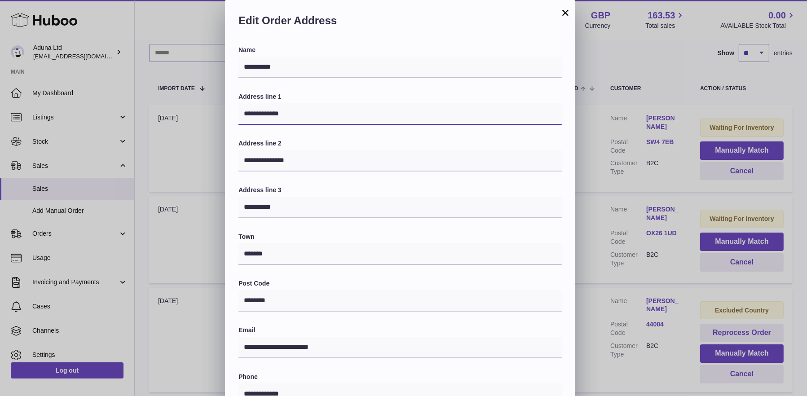
drag, startPoint x: 244, startPoint y: 113, endPoint x: 320, endPoint y: 118, distance: 76.1
click at [320, 118] on input "**********" at bounding box center [399, 114] width 323 height 22
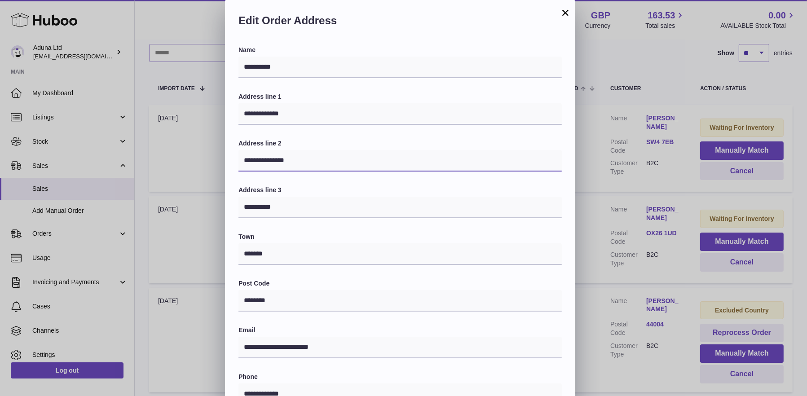
drag, startPoint x: 299, startPoint y: 162, endPoint x: 234, endPoint y: 154, distance: 65.5
click at [234, 154] on div "**********" at bounding box center [400, 292] width 350 height 493
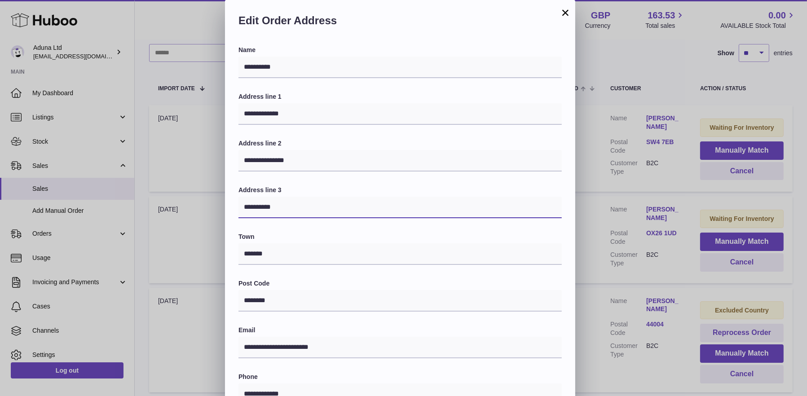
drag, startPoint x: 286, startPoint y: 206, endPoint x: 220, endPoint y: 202, distance: 66.6
click at [220, 202] on div "**********" at bounding box center [403, 269] width 807 height 539
drag, startPoint x: 279, startPoint y: 302, endPoint x: 234, endPoint y: 298, distance: 44.7
click at [234, 298] on div "**********" at bounding box center [400, 292] width 350 height 493
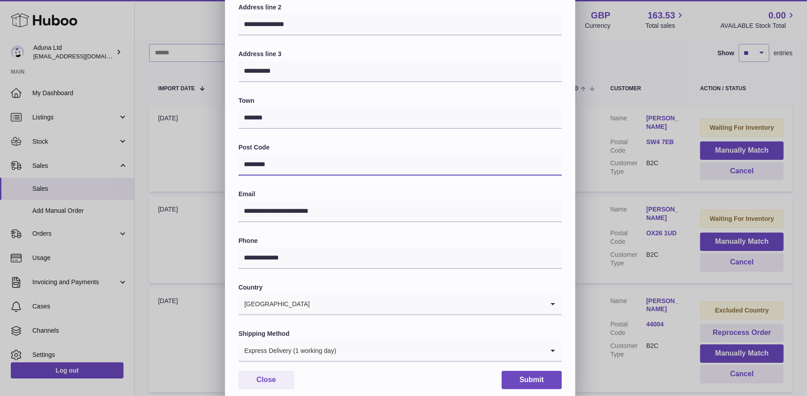
scroll to position [144, 0]
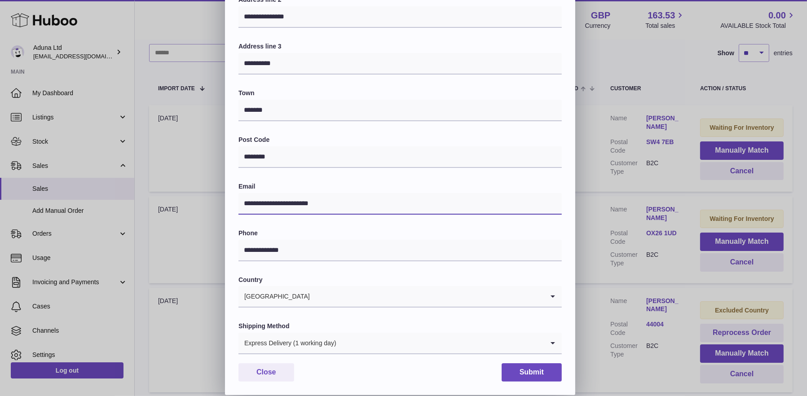
drag, startPoint x: 344, startPoint y: 202, endPoint x: 226, endPoint y: 205, distance: 117.7
click at [226, 205] on div "**********" at bounding box center [400, 148] width 350 height 493
click at [259, 372] on button "Close" at bounding box center [266, 372] width 56 height 18
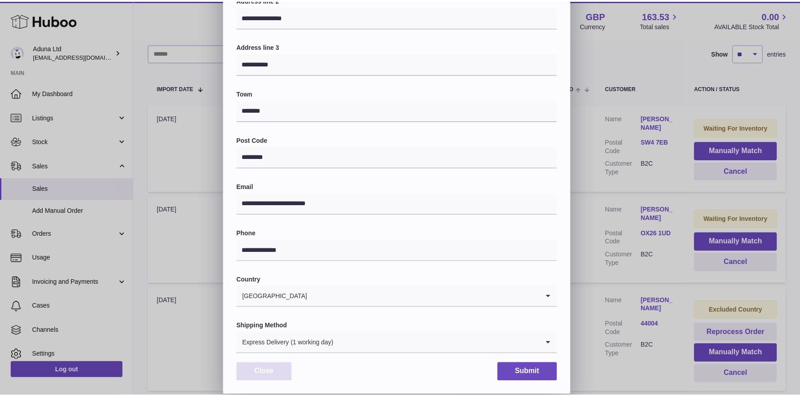
scroll to position [0, 0]
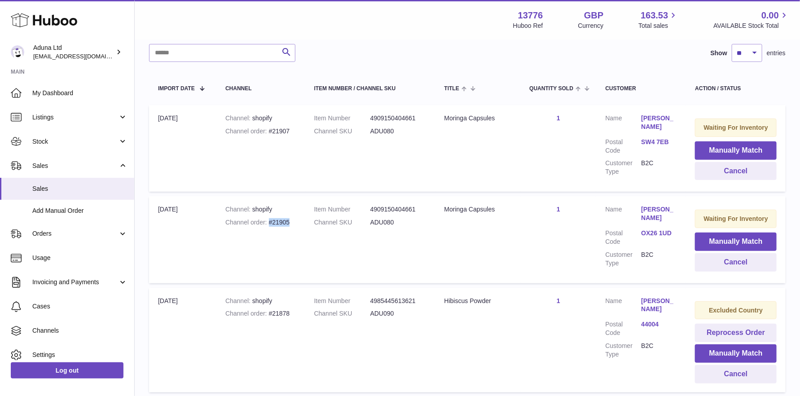
drag, startPoint x: 269, startPoint y: 220, endPoint x: 296, endPoint y: 222, distance: 27.0
click at [296, 222] on td "Channel shopify Channel order #21905" at bounding box center [260, 239] width 89 height 87
copy div "#21905"
click at [732, 258] on button "Cancel" at bounding box center [736, 262] width 82 height 18
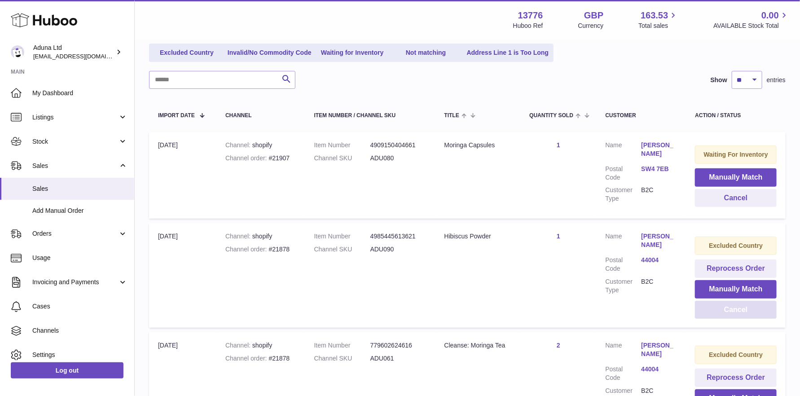
scroll to position [62, 0]
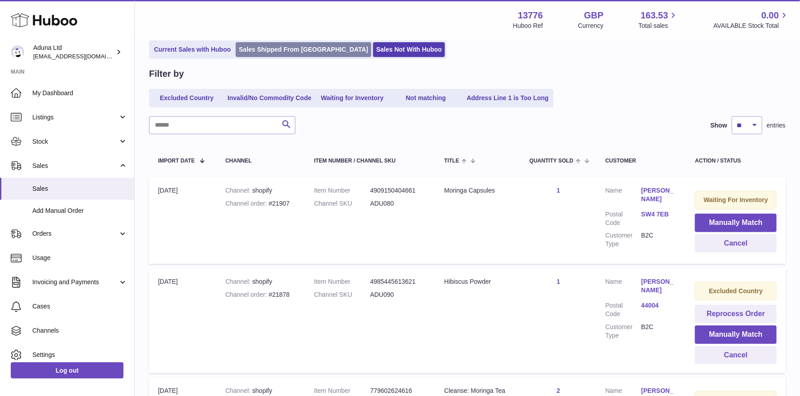
click at [294, 54] on link "Sales Shipped From [GEOGRAPHIC_DATA]" at bounding box center [304, 49] width 136 height 15
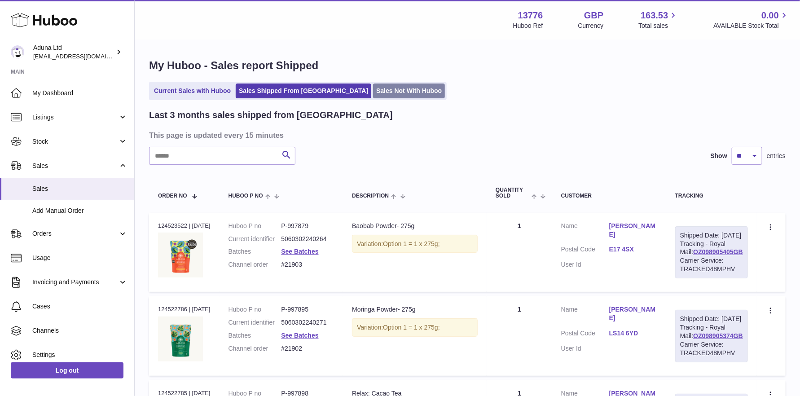
click at [373, 89] on link "Sales Not With Huboo" at bounding box center [409, 91] width 72 height 15
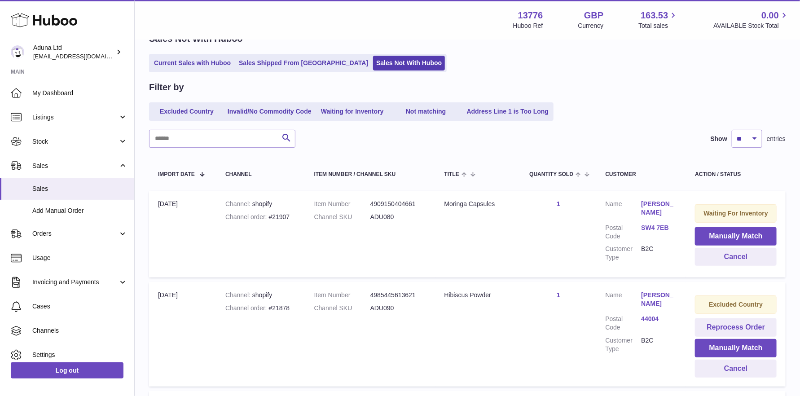
scroll to position [45, 0]
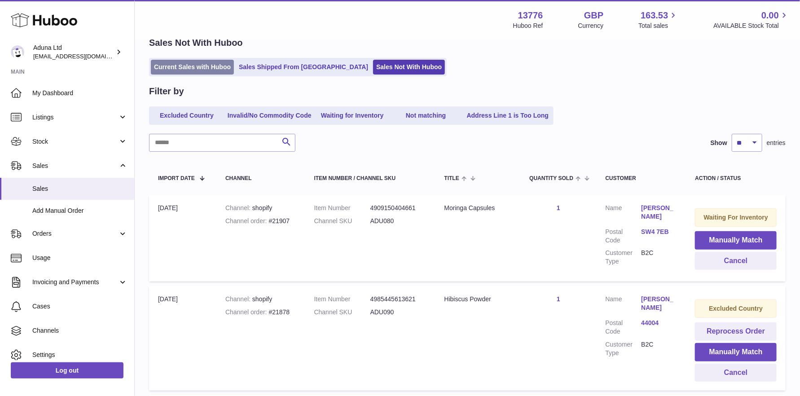
click at [197, 69] on link "Current Sales with Huboo" at bounding box center [192, 67] width 83 height 15
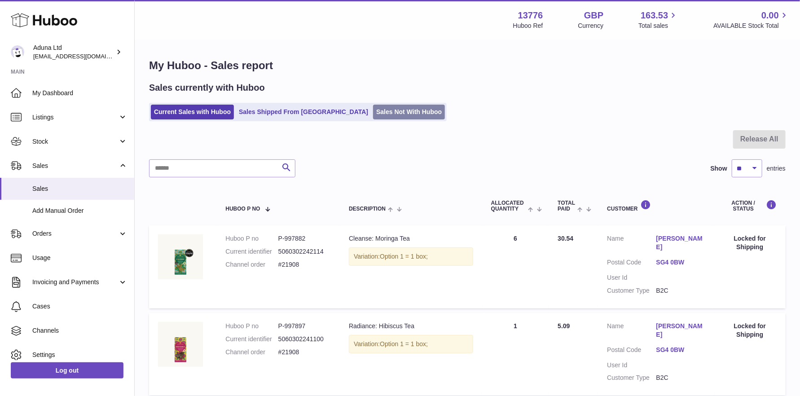
click at [373, 107] on link "Sales Not With Huboo" at bounding box center [409, 112] width 72 height 15
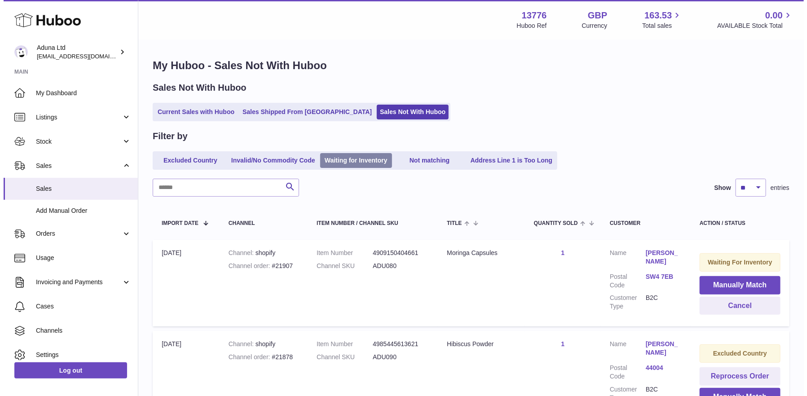
scroll to position [45, 0]
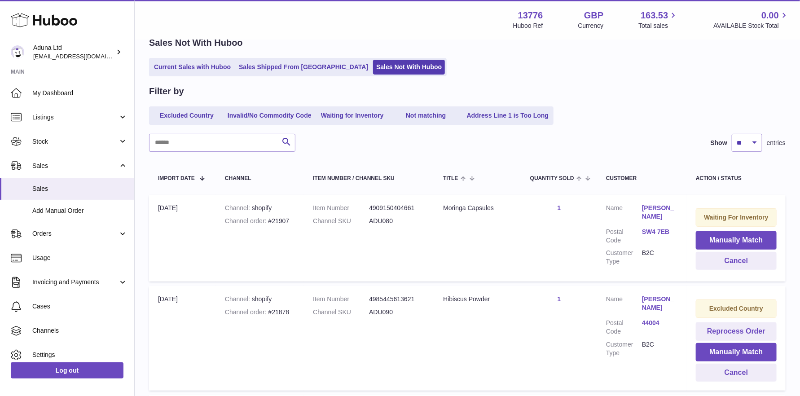
click at [653, 207] on link "Luca Amoroso" at bounding box center [660, 212] width 36 height 17
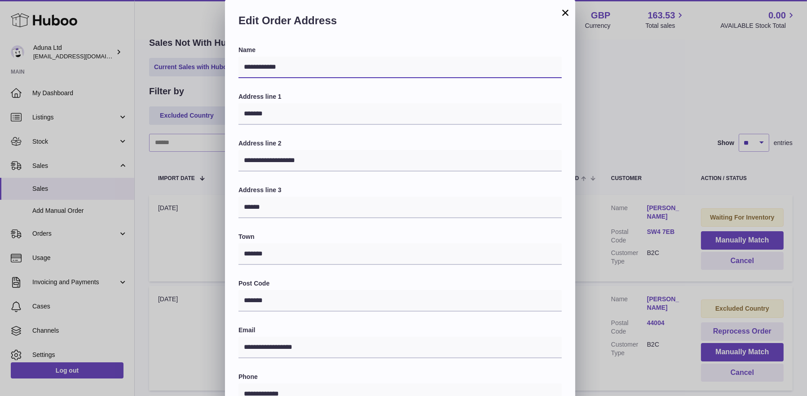
drag, startPoint x: 290, startPoint y: 66, endPoint x: 238, endPoint y: 64, distance: 51.7
click at [238, 64] on input "**********" at bounding box center [399, 68] width 323 height 22
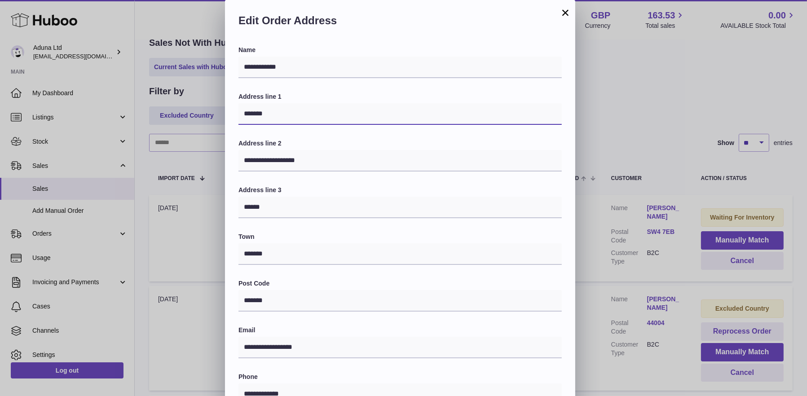
drag, startPoint x: 270, startPoint y: 120, endPoint x: 237, endPoint y: 116, distance: 34.0
click at [237, 116] on div "**********" at bounding box center [400, 292] width 350 height 493
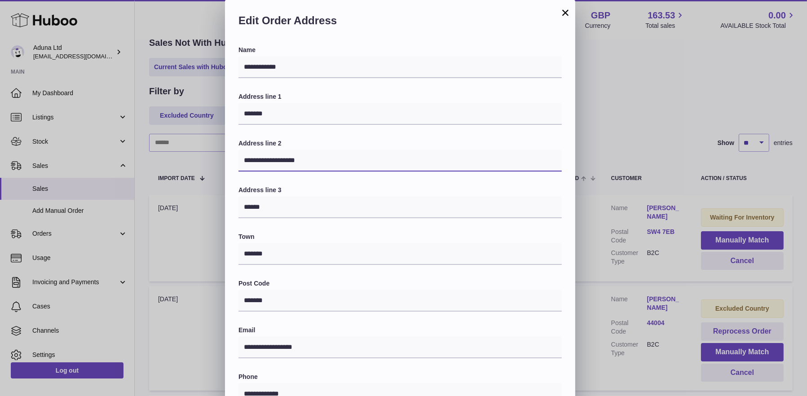
drag, startPoint x: 312, startPoint y: 159, endPoint x: 228, endPoint y: 158, distance: 84.0
click at [228, 158] on div "**********" at bounding box center [400, 292] width 350 height 493
drag, startPoint x: 279, startPoint y: 303, endPoint x: 207, endPoint y: 298, distance: 72.1
click at [207, 298] on div "**********" at bounding box center [403, 269] width 807 height 539
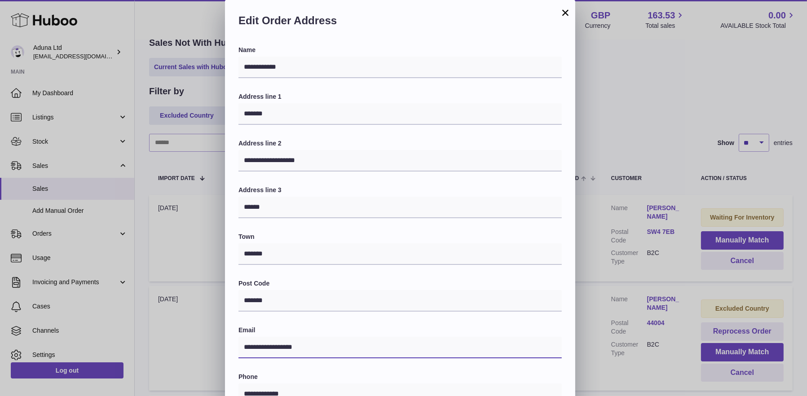
drag, startPoint x: 307, startPoint y: 351, endPoint x: 228, endPoint y: 349, distance: 79.0
click at [228, 349] on div "**********" at bounding box center [400, 292] width 350 height 493
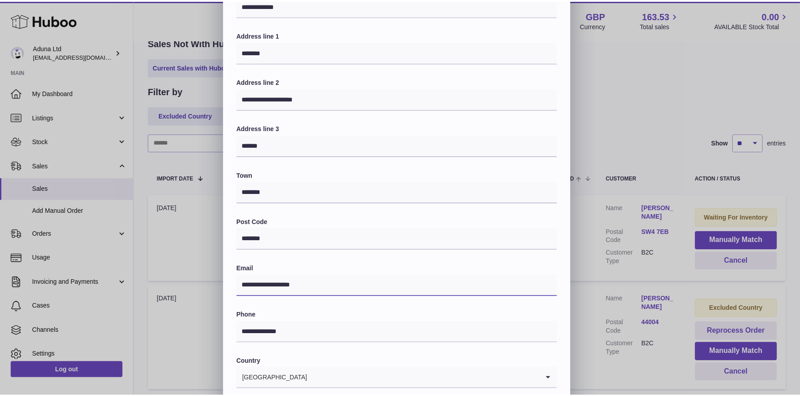
scroll to position [144, 0]
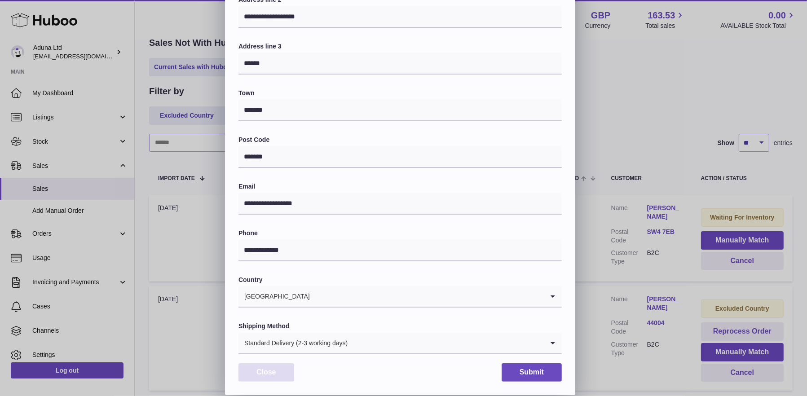
click at [269, 372] on button "Close" at bounding box center [266, 372] width 56 height 18
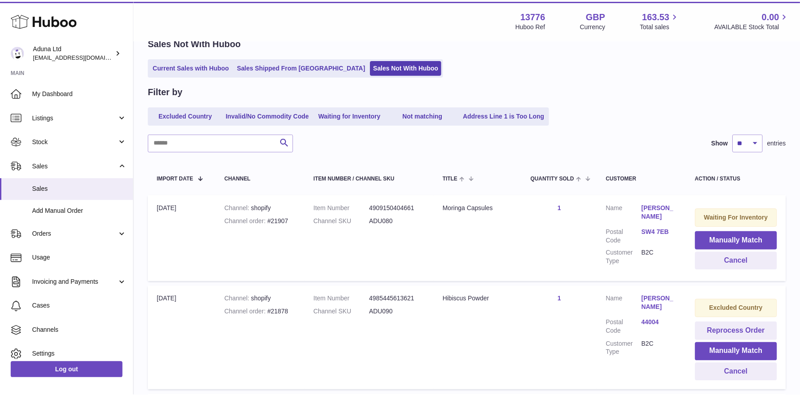
scroll to position [0, 0]
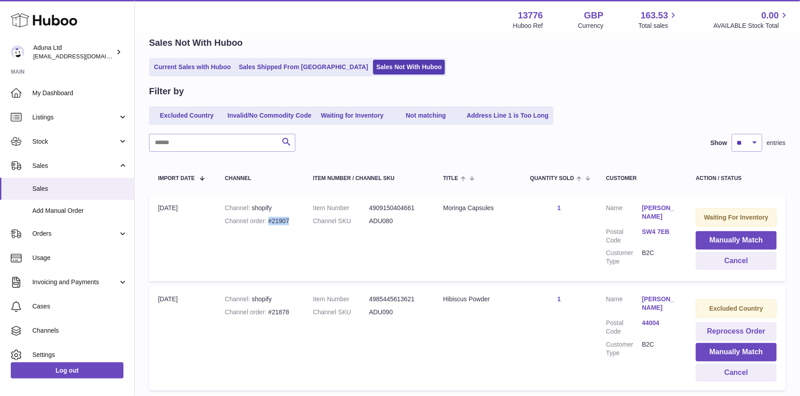
drag, startPoint x: 290, startPoint y: 220, endPoint x: 268, endPoint y: 222, distance: 22.0
click at [268, 222] on div "Channel order #21907" at bounding box center [260, 221] width 70 height 9
copy div "#21907"
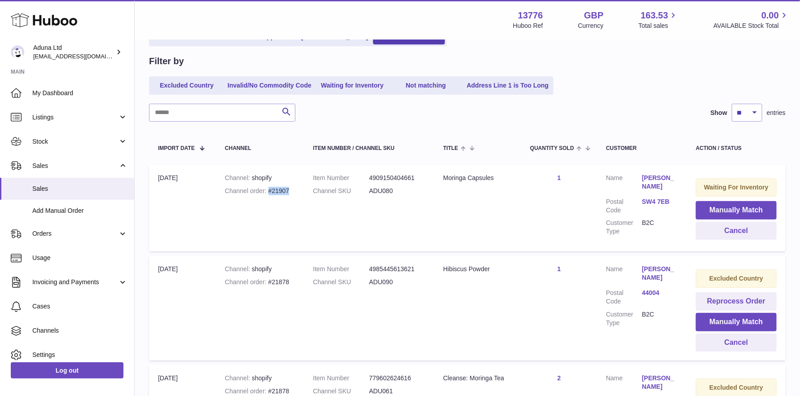
scroll to position [90, 0]
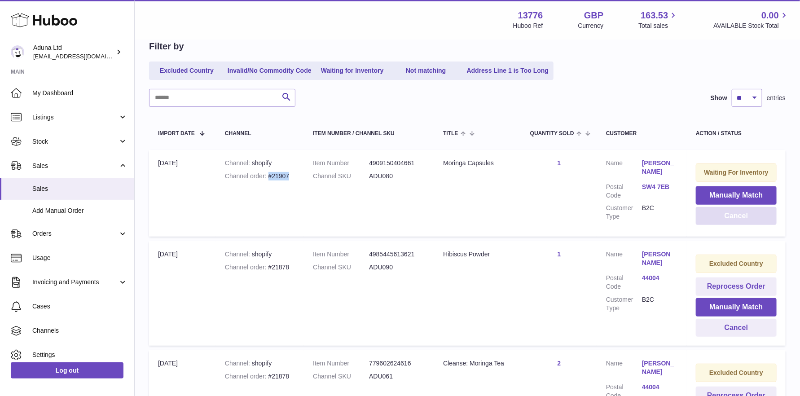
click at [731, 213] on button "Cancel" at bounding box center [736, 216] width 81 height 18
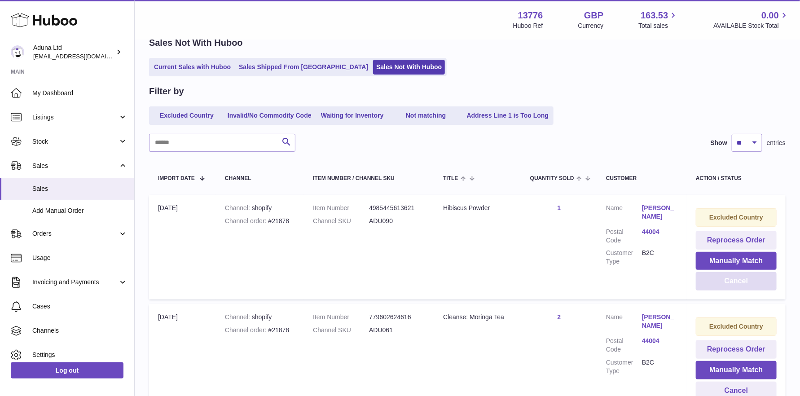
scroll to position [0, 0]
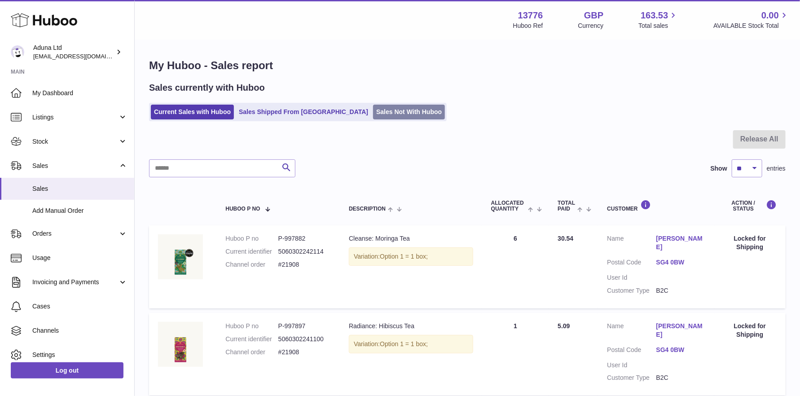
click at [373, 110] on link "Sales Not With Huboo" at bounding box center [409, 112] width 72 height 15
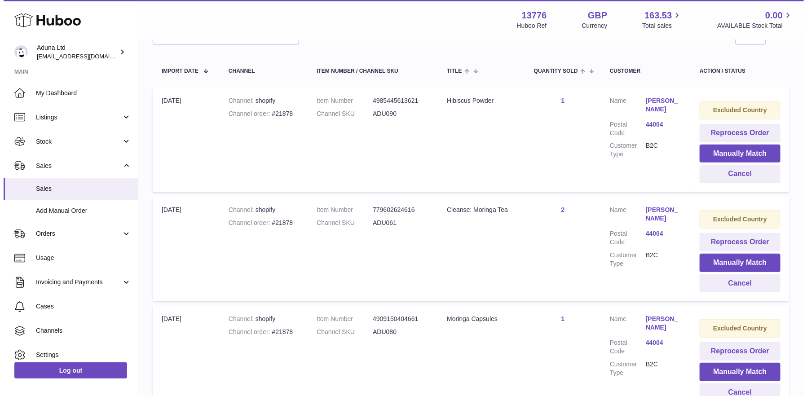
scroll to position [108, 0]
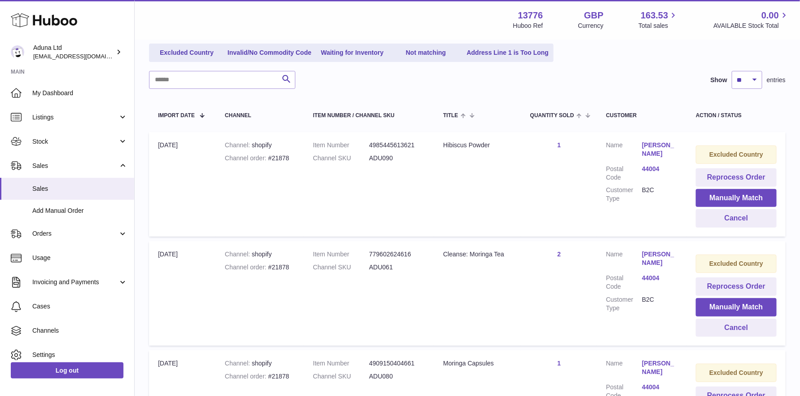
click at [647, 145] on link "[PERSON_NAME]" at bounding box center [660, 149] width 36 height 17
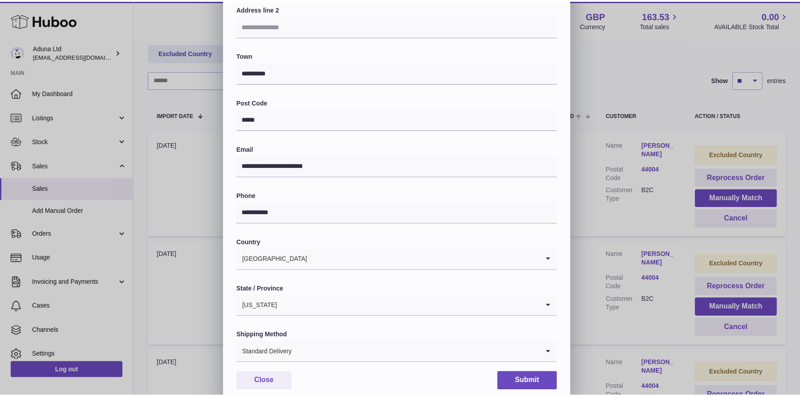
scroll to position [144, 0]
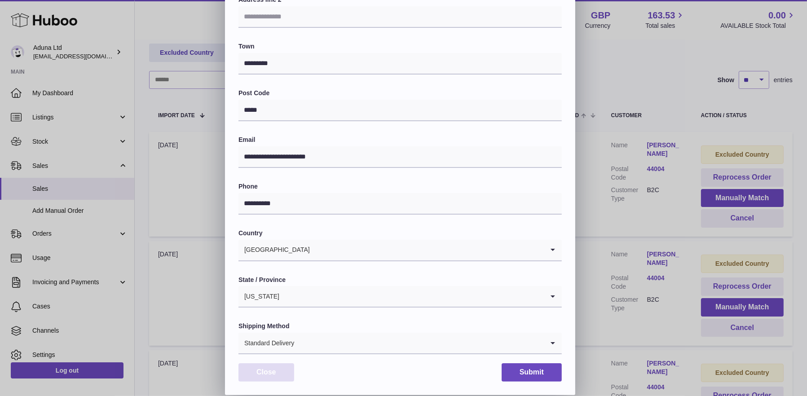
click at [261, 380] on button "Close" at bounding box center [266, 372] width 56 height 18
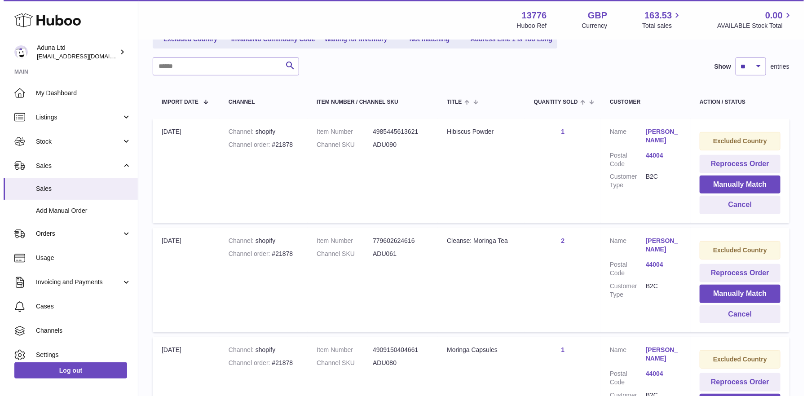
scroll to position [108, 0]
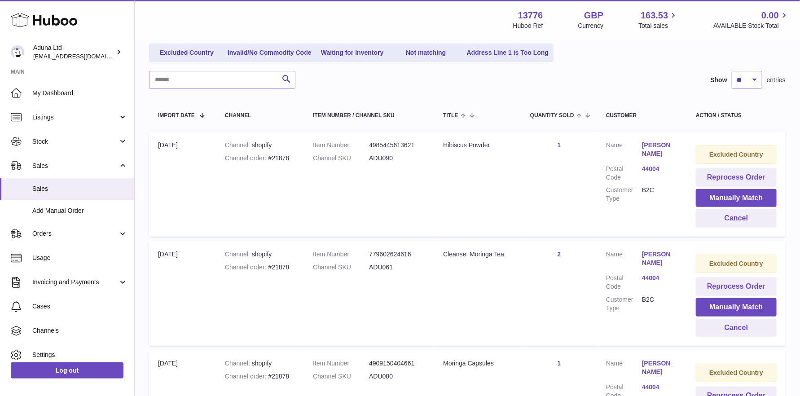
click at [651, 142] on link "[PERSON_NAME]" at bounding box center [660, 149] width 36 height 17
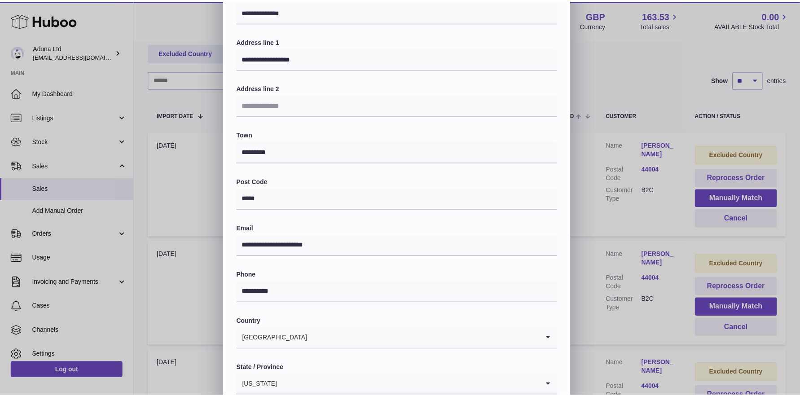
scroll to position [144, 0]
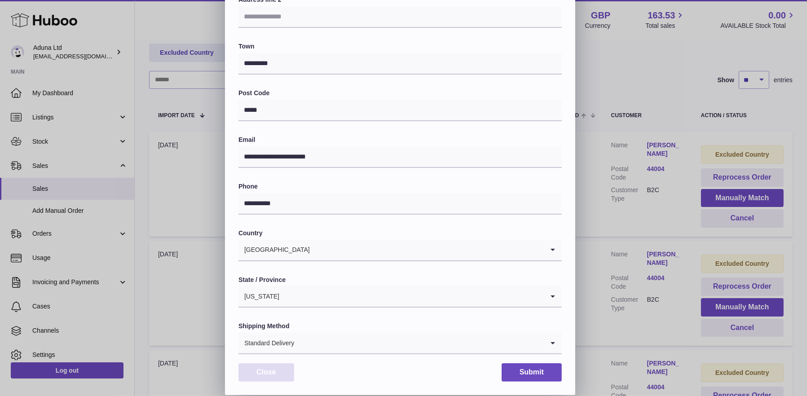
click at [263, 377] on button "Close" at bounding box center [266, 372] width 56 height 18
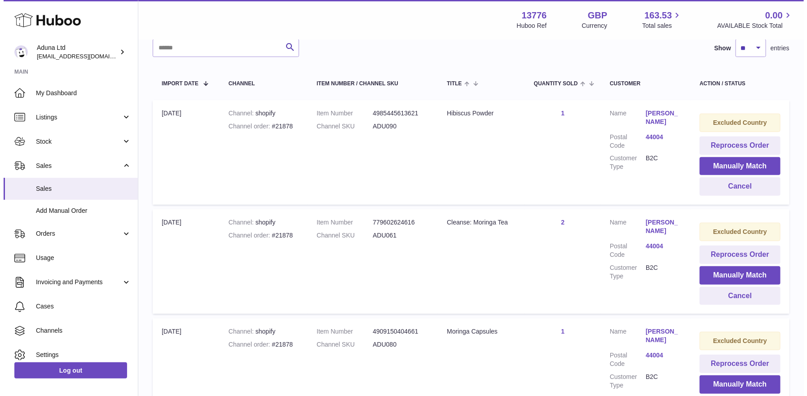
scroll to position [152, 0]
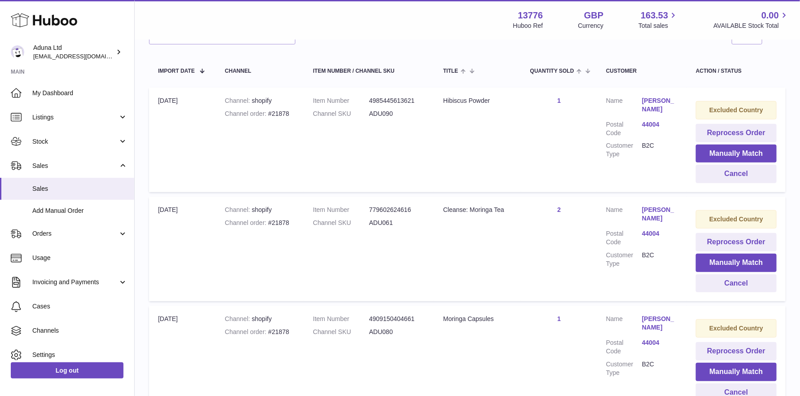
click at [658, 99] on link "[PERSON_NAME]" at bounding box center [660, 105] width 36 height 17
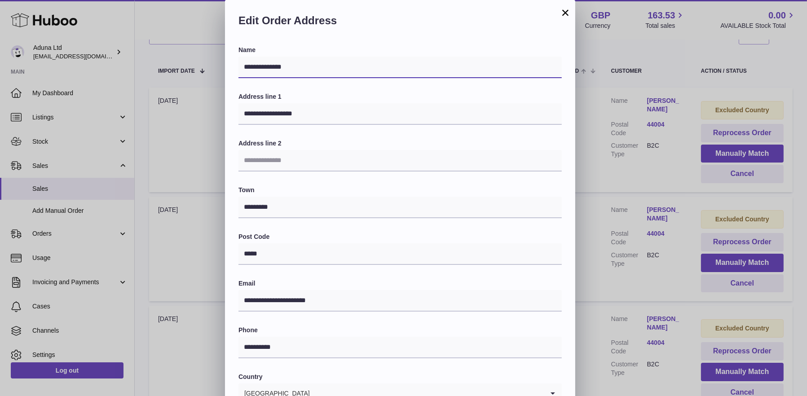
drag, startPoint x: 295, startPoint y: 66, endPoint x: 202, endPoint y: 70, distance: 93.0
click at [202, 70] on div "**********" at bounding box center [403, 269] width 807 height 539
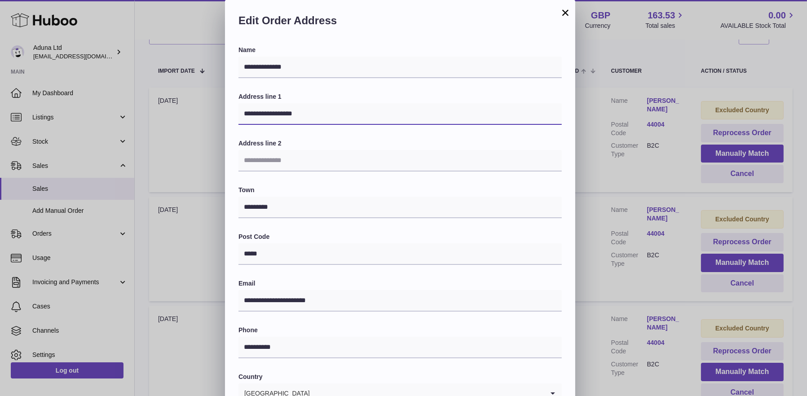
drag, startPoint x: 240, startPoint y: 112, endPoint x: 330, endPoint y: 106, distance: 90.0
click at [331, 124] on div "**********" at bounding box center [399, 109] width 323 height 32
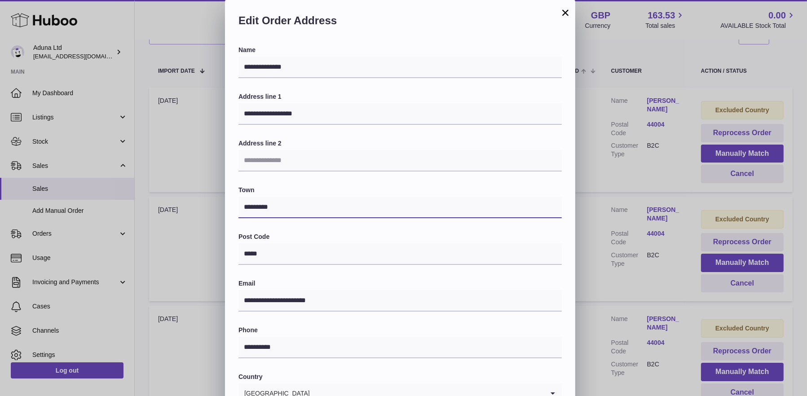
drag, startPoint x: 273, startPoint y: 208, endPoint x: 217, endPoint y: 206, distance: 55.7
click at [217, 206] on div "**********" at bounding box center [403, 269] width 807 height 539
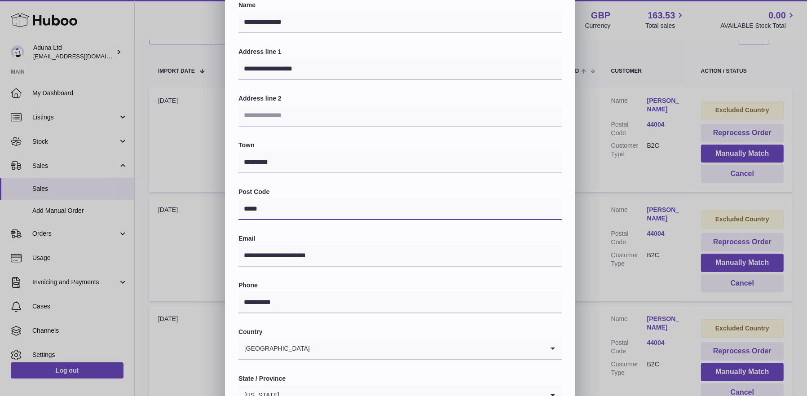
drag, startPoint x: 264, startPoint y: 210, endPoint x: 228, endPoint y: 207, distance: 35.6
click at [228, 207] on div "**********" at bounding box center [400, 247] width 350 height 493
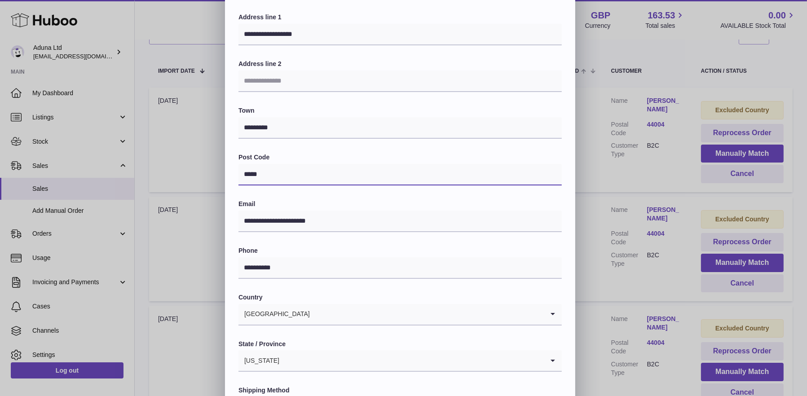
scroll to position [135, 0]
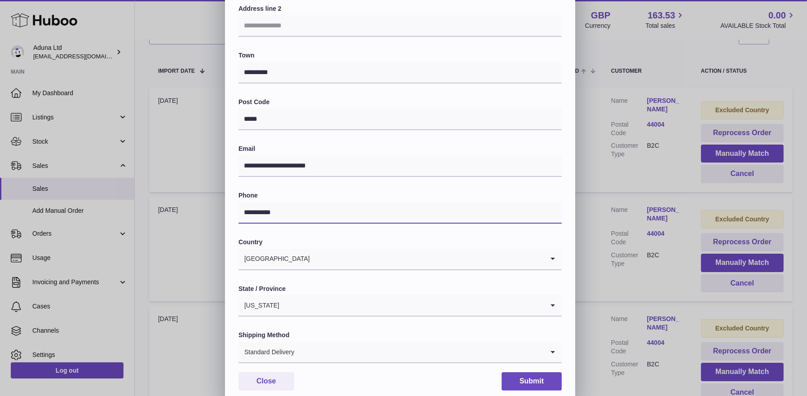
drag, startPoint x: 286, startPoint y: 213, endPoint x: 216, endPoint y: 212, distance: 69.6
click at [216, 212] on div "**********" at bounding box center [403, 134] width 807 height 539
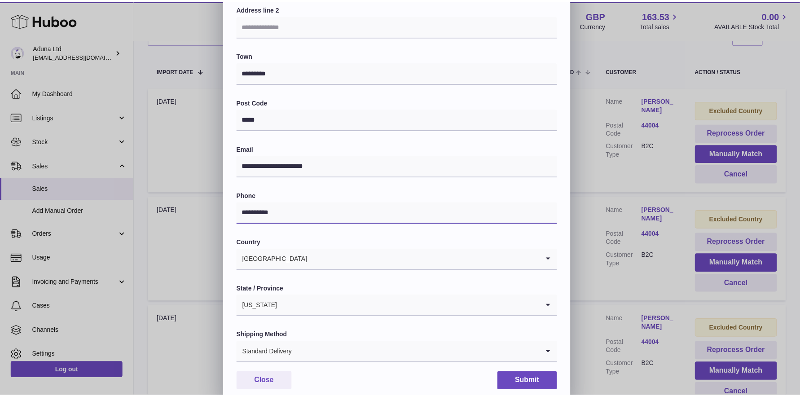
scroll to position [144, 0]
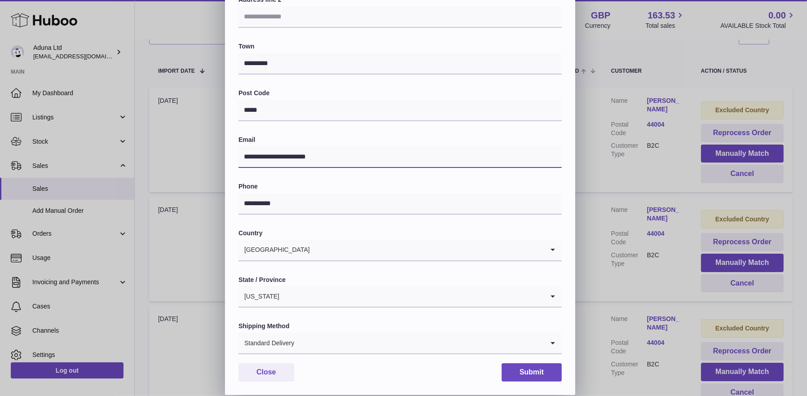
drag, startPoint x: 312, startPoint y: 160, endPoint x: 228, endPoint y: 153, distance: 83.8
click at [228, 153] on div "**********" at bounding box center [400, 148] width 350 height 493
click at [281, 376] on button "Close" at bounding box center [266, 372] width 56 height 18
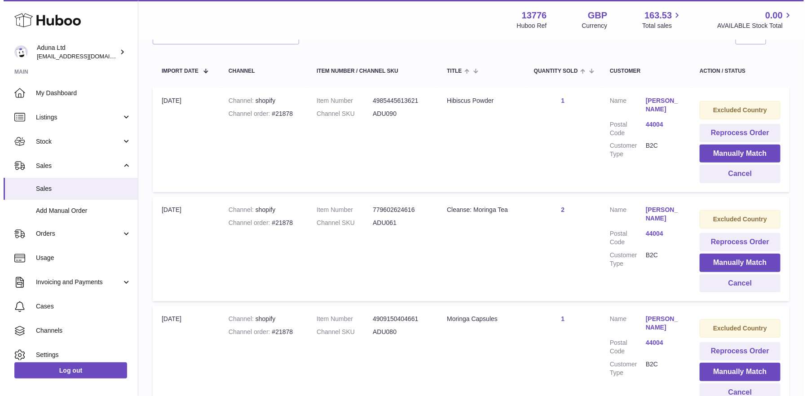
scroll to position [0, 0]
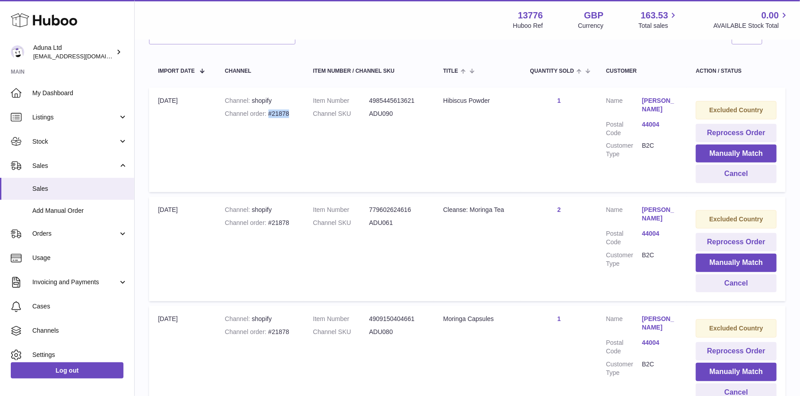
drag, startPoint x: 291, startPoint y: 111, endPoint x: 269, endPoint y: 112, distance: 21.6
click at [269, 112] on div "Channel order #21878" at bounding box center [260, 114] width 70 height 9
copy div "#21878"
click at [645, 101] on link "[PERSON_NAME]" at bounding box center [660, 105] width 36 height 17
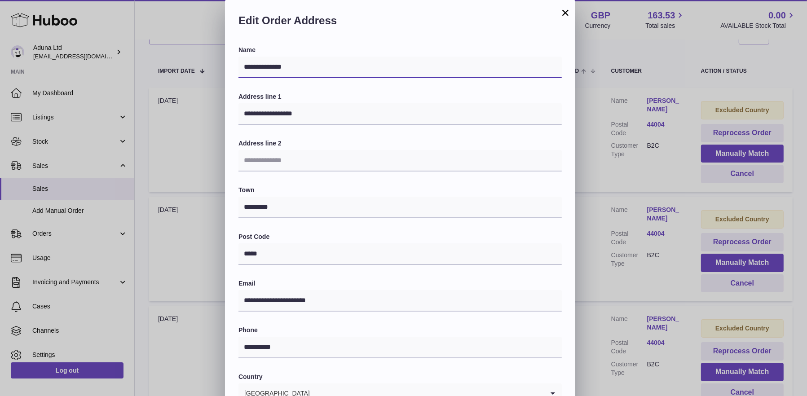
drag, startPoint x: 287, startPoint y: 65, endPoint x: 381, endPoint y: 69, distance: 93.5
click at [381, 69] on input "**********" at bounding box center [399, 68] width 323 height 22
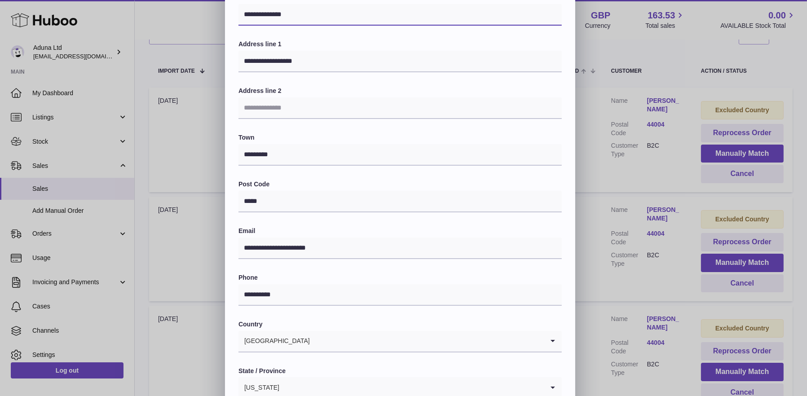
scroll to position [135, 0]
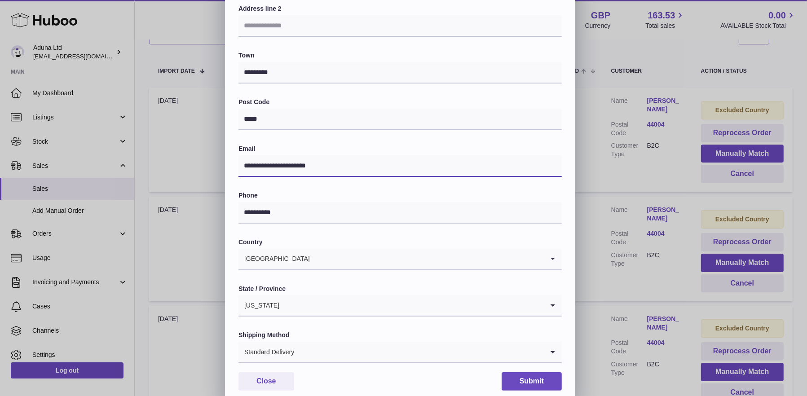
drag, startPoint x: 325, startPoint y: 164, endPoint x: 235, endPoint y: 166, distance: 90.3
click at [235, 166] on div "**********" at bounding box center [400, 157] width 350 height 493
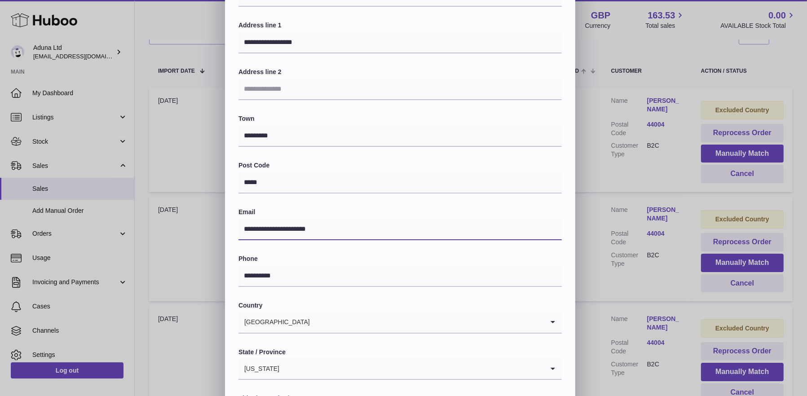
scroll to position [0, 0]
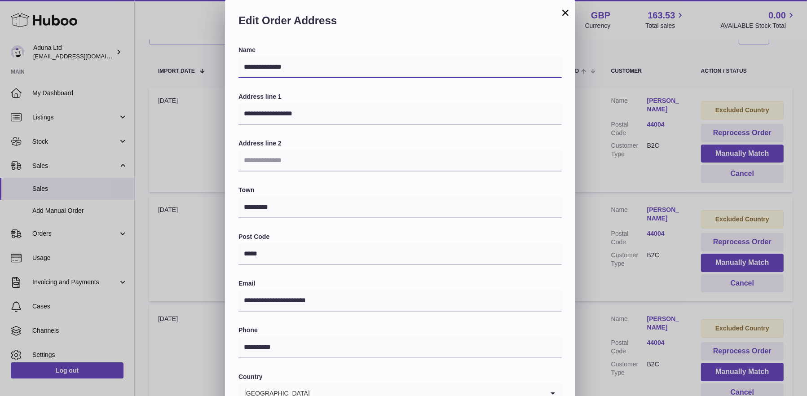
drag, startPoint x: 291, startPoint y: 65, endPoint x: 227, endPoint y: 63, distance: 64.7
click at [227, 63] on div "**********" at bounding box center [400, 292] width 350 height 493
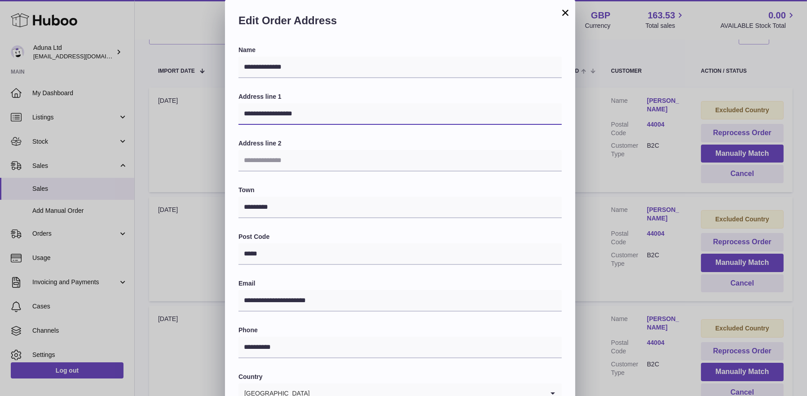
drag, startPoint x: 303, startPoint y: 114, endPoint x: 218, endPoint y: 111, distance: 84.5
click at [218, 111] on div "**********" at bounding box center [403, 269] width 807 height 539
drag, startPoint x: 329, startPoint y: 303, endPoint x: 232, endPoint y: 294, distance: 97.9
click at [232, 294] on div "**********" at bounding box center [400, 292] width 350 height 493
paste input "text"
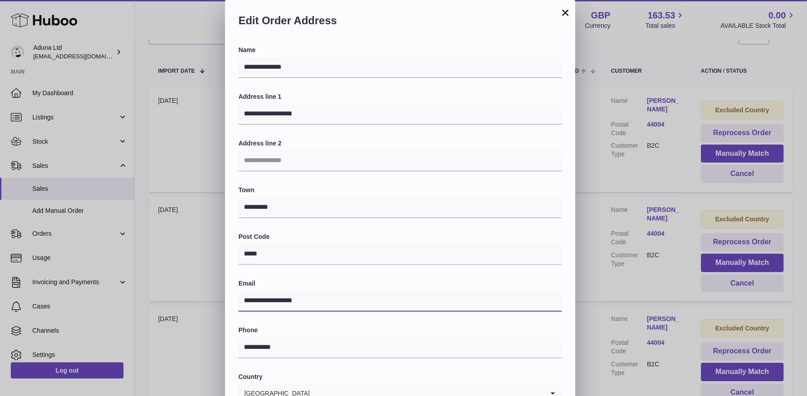
type input "**********"
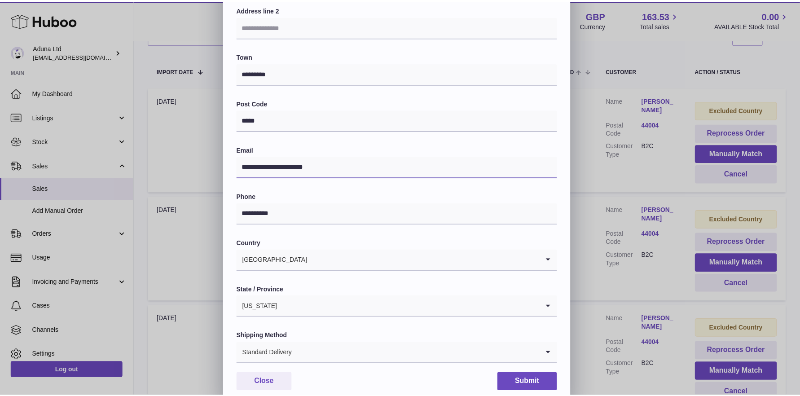
scroll to position [135, 0]
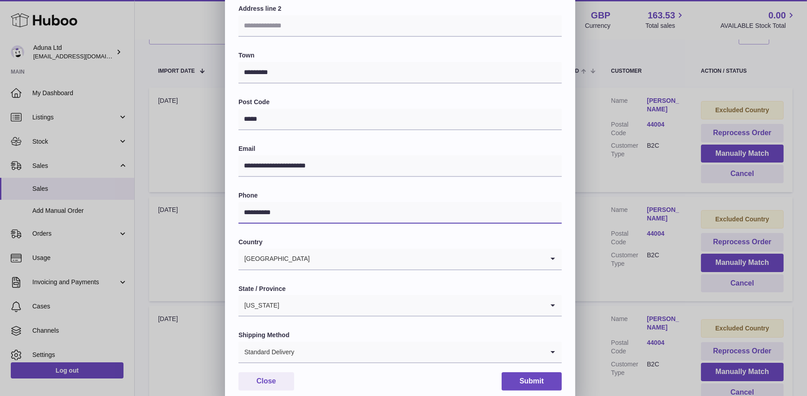
drag, startPoint x: 288, startPoint y: 216, endPoint x: 234, endPoint y: 208, distance: 54.9
click at [234, 208] on div "**********" at bounding box center [400, 157] width 350 height 493
click at [269, 377] on button "Close" at bounding box center [266, 381] width 56 height 18
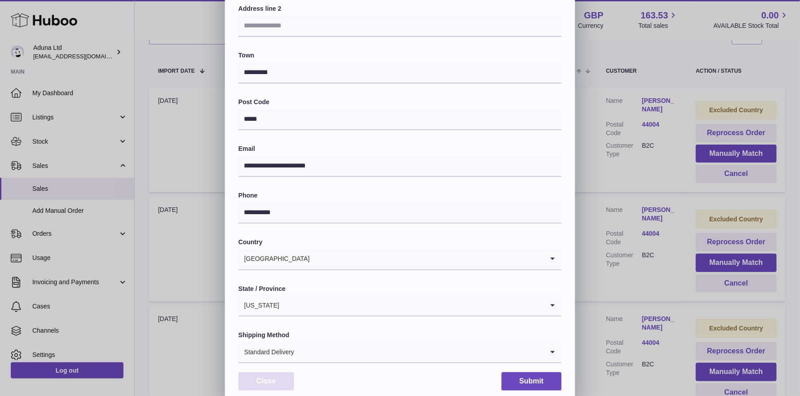
scroll to position [0, 0]
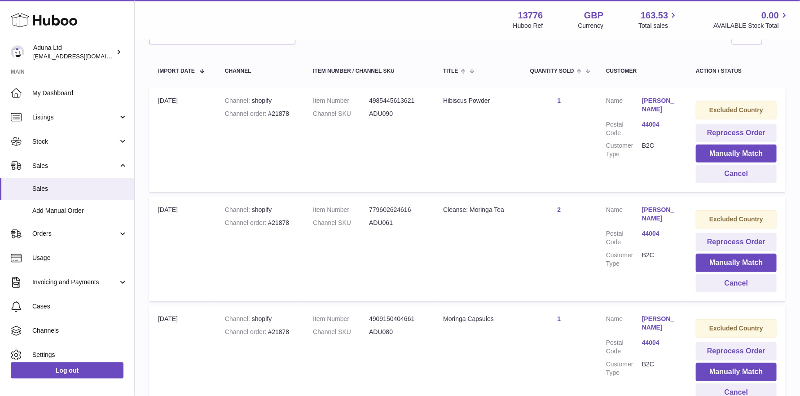
click at [561, 97] on link "1" at bounding box center [560, 100] width 4 height 7
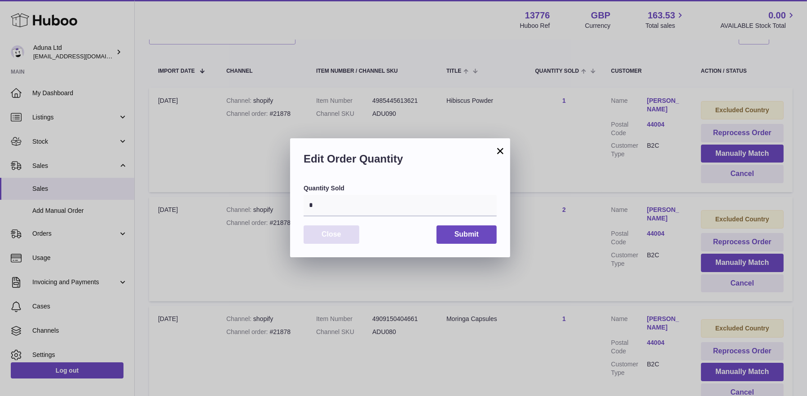
click at [327, 231] on button "Close" at bounding box center [332, 234] width 56 height 18
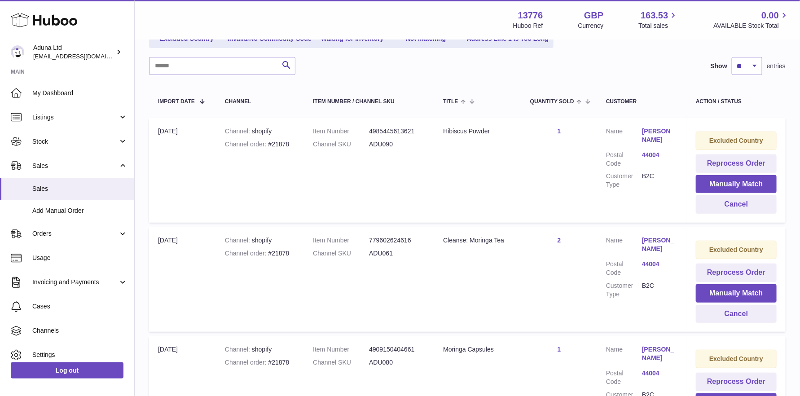
scroll to position [108, 0]
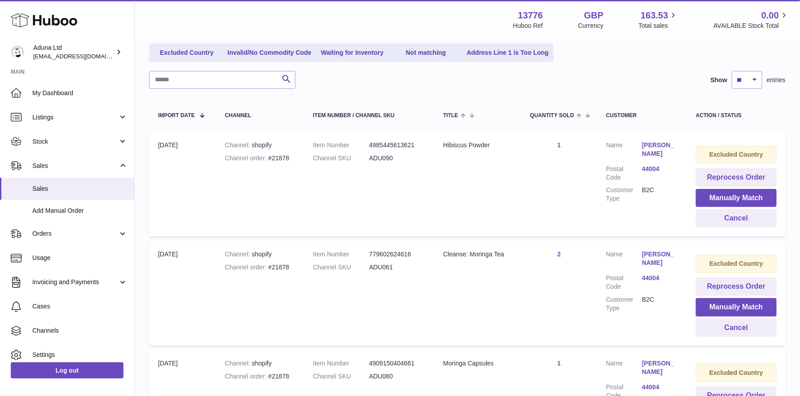
click at [268, 156] on strong "Channel order" at bounding box center [247, 157] width 44 height 7
drag, startPoint x: 269, startPoint y: 156, endPoint x: 292, endPoint y: 158, distance: 23.4
click at [292, 158] on div "Channel order #21878" at bounding box center [260, 158] width 70 height 9
copy div "#21878"
click at [724, 217] on button "Cancel" at bounding box center [736, 218] width 81 height 18
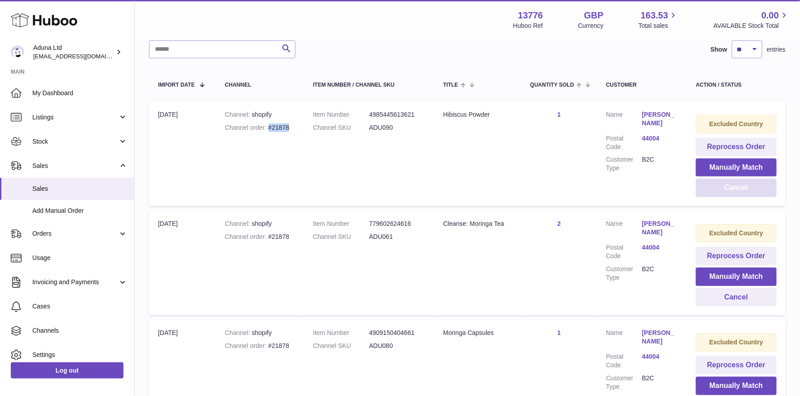
scroll to position [152, 0]
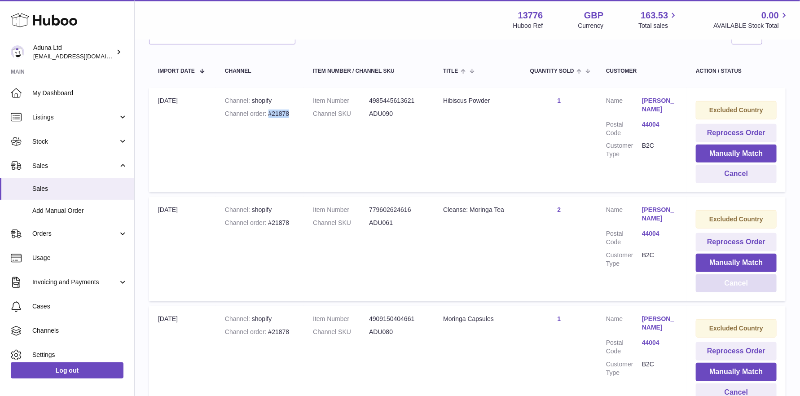
click at [730, 284] on button "Cancel" at bounding box center [736, 283] width 81 height 18
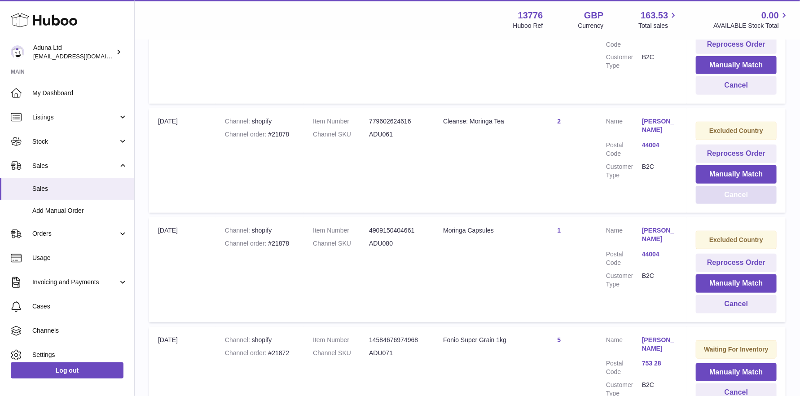
scroll to position [242, 0]
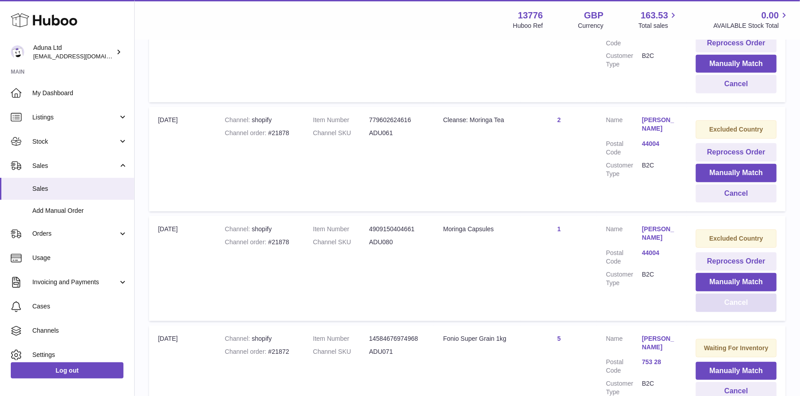
click at [726, 301] on button "Cancel" at bounding box center [736, 303] width 81 height 18
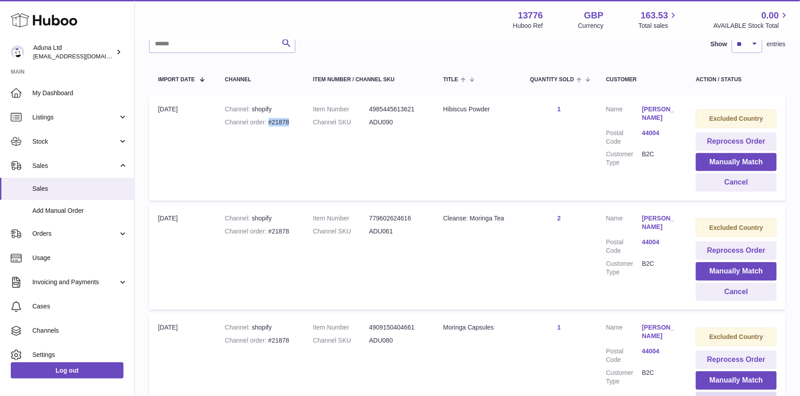
scroll to position [108, 0]
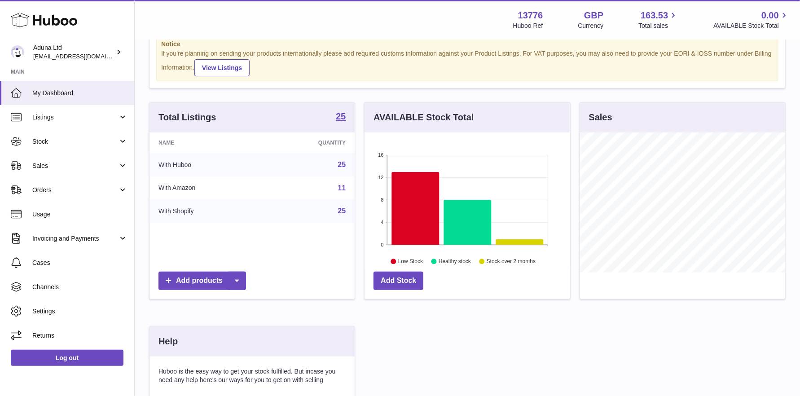
scroll to position [45, 0]
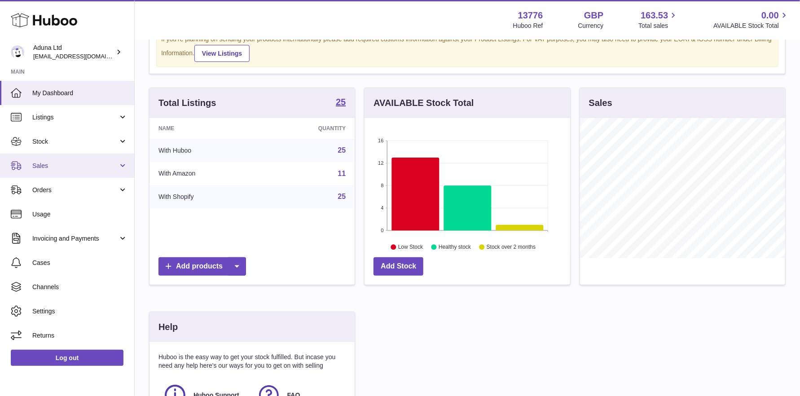
click at [76, 167] on span "Sales" at bounding box center [75, 166] width 86 height 9
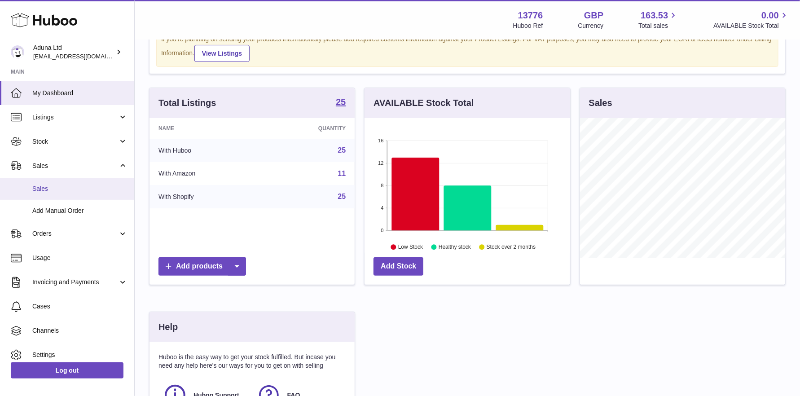
click at [46, 190] on span "Sales" at bounding box center [79, 189] width 95 height 9
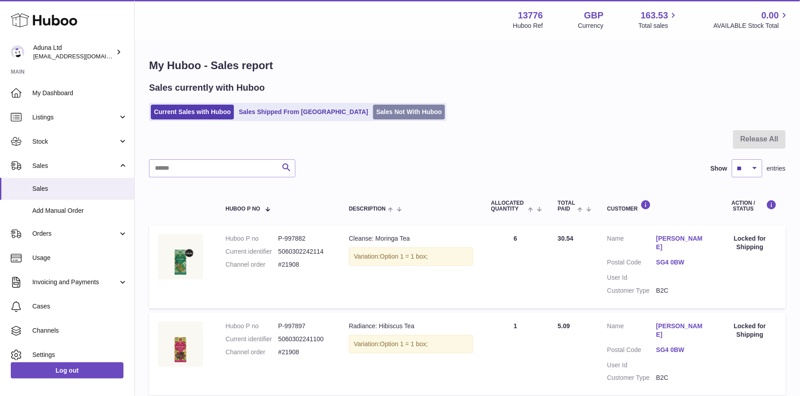
click at [373, 109] on link "Sales Not With Huboo" at bounding box center [409, 112] width 72 height 15
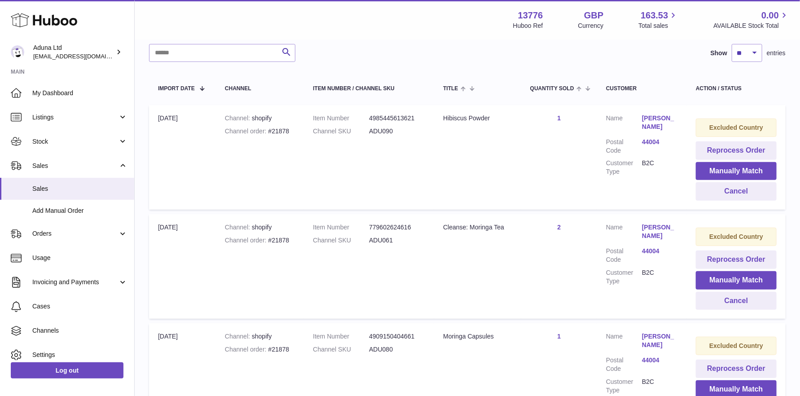
scroll to position [180, 0]
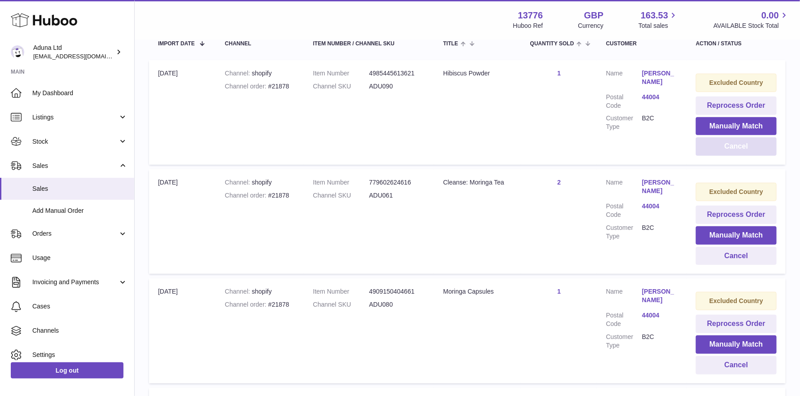
click at [735, 145] on button "Cancel" at bounding box center [736, 146] width 81 height 18
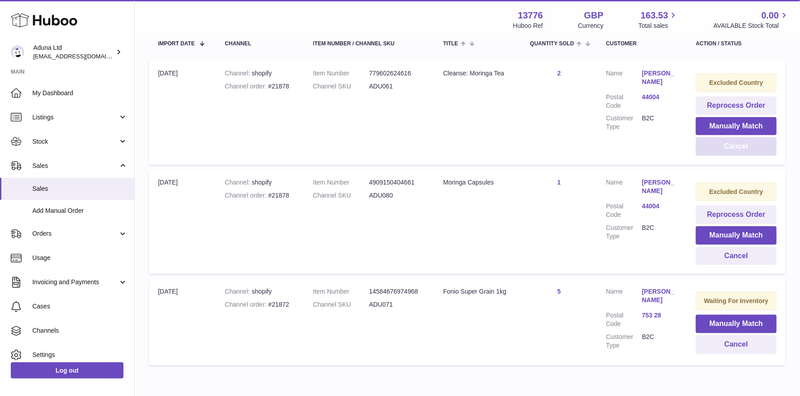
click at [727, 148] on button "Cancel" at bounding box center [736, 146] width 81 height 18
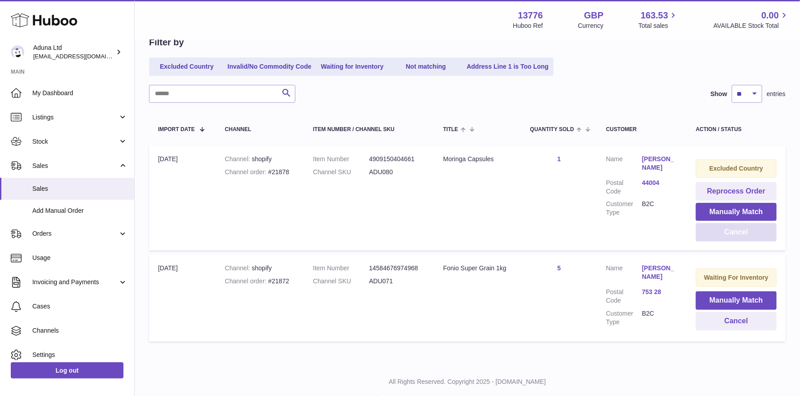
scroll to position [114, 0]
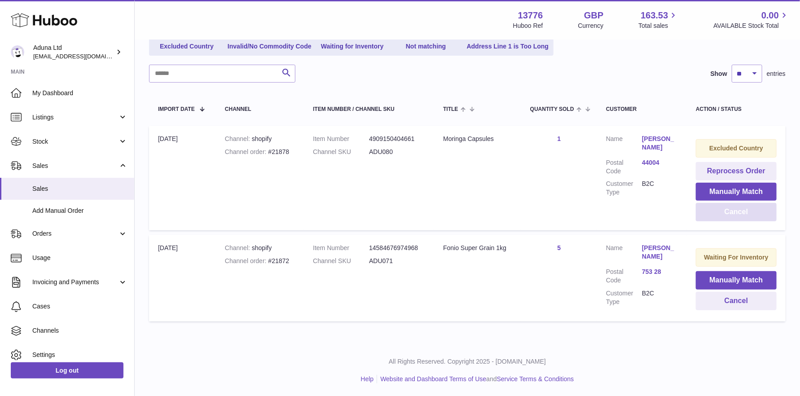
click at [729, 215] on button "Cancel" at bounding box center [736, 212] width 81 height 18
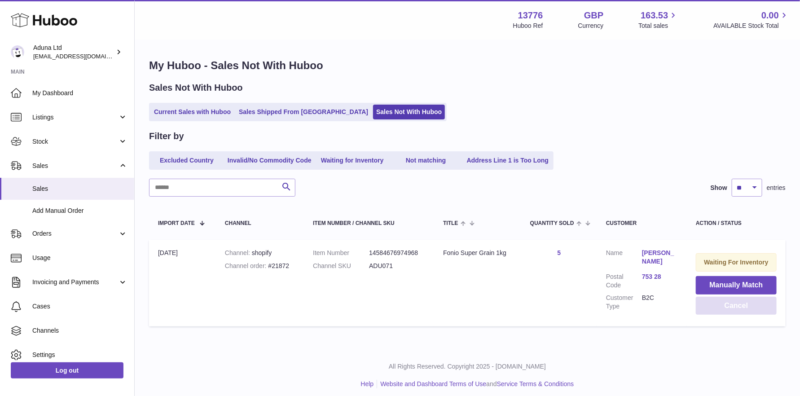
scroll to position [0, 0]
click at [282, 111] on link "Sales Shipped From [GEOGRAPHIC_DATA]" at bounding box center [304, 112] width 136 height 15
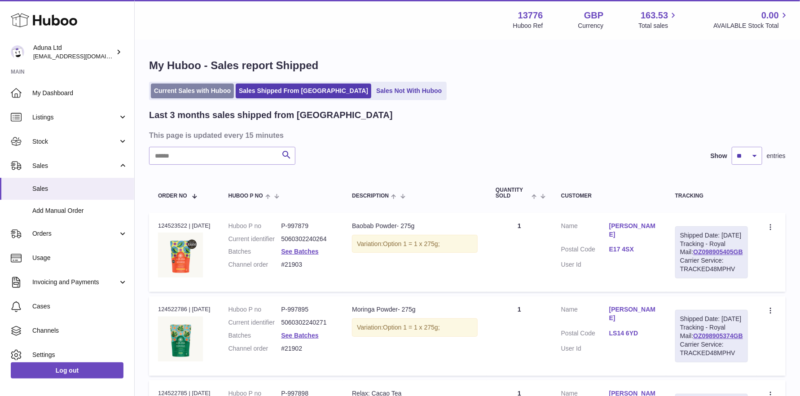
click at [198, 93] on link "Current Sales with Huboo" at bounding box center [192, 91] width 83 height 15
